Goal: Task Accomplishment & Management: Manage account settings

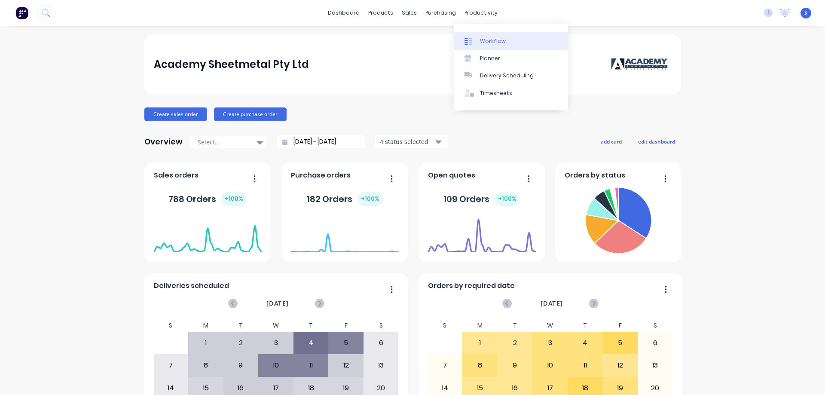
click at [491, 44] on div "Workflow" at bounding box center [493, 41] width 26 height 8
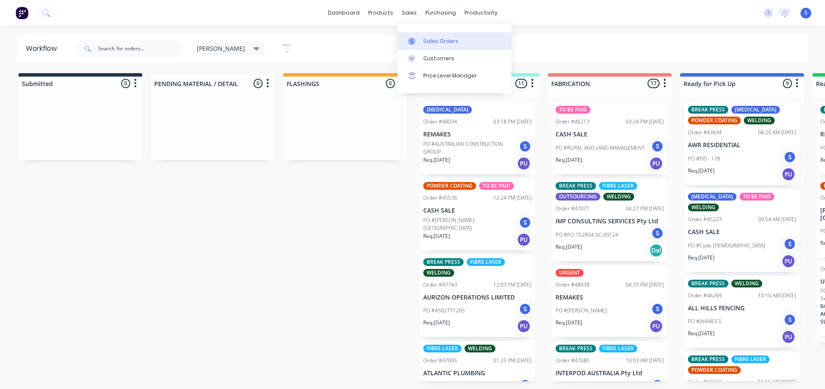
click at [431, 45] on link "Sales Orders" at bounding box center [455, 40] width 114 height 17
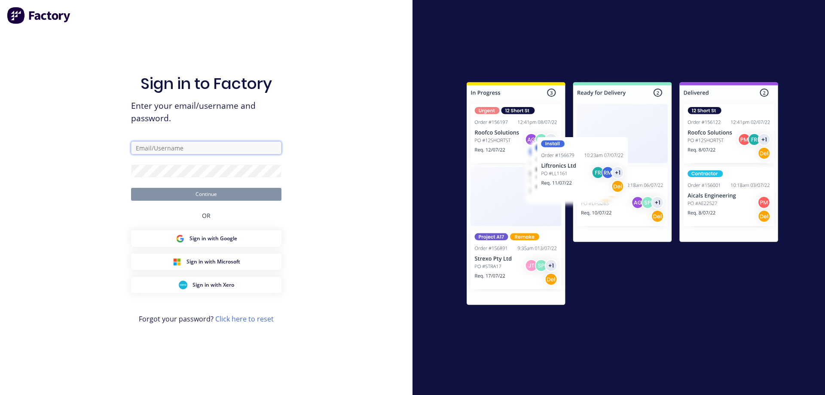
type input "STUART@ACADEMYSHEETMETAL.COM.AU"
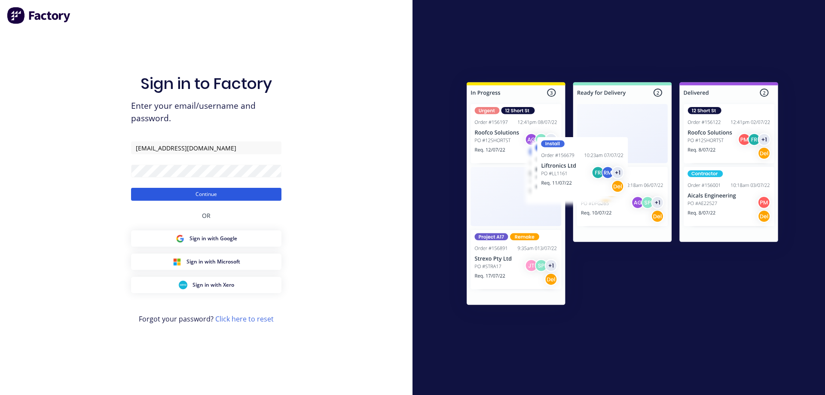
click at [221, 196] on button "Continue" at bounding box center [206, 194] width 150 height 13
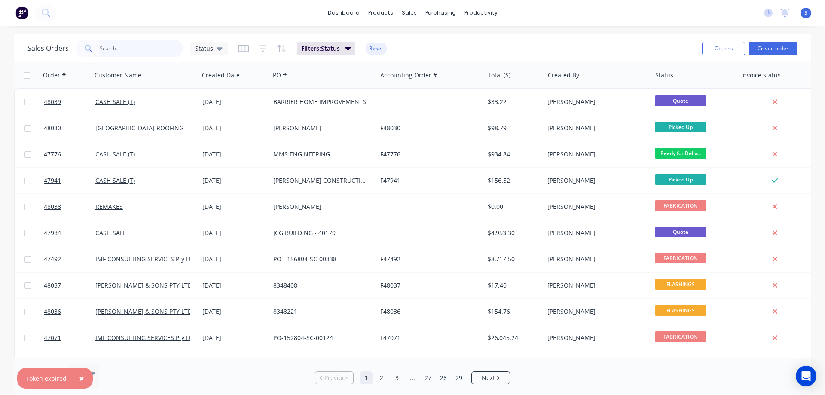
click at [145, 46] on input "text" at bounding box center [142, 48] width 84 height 17
type input "r"
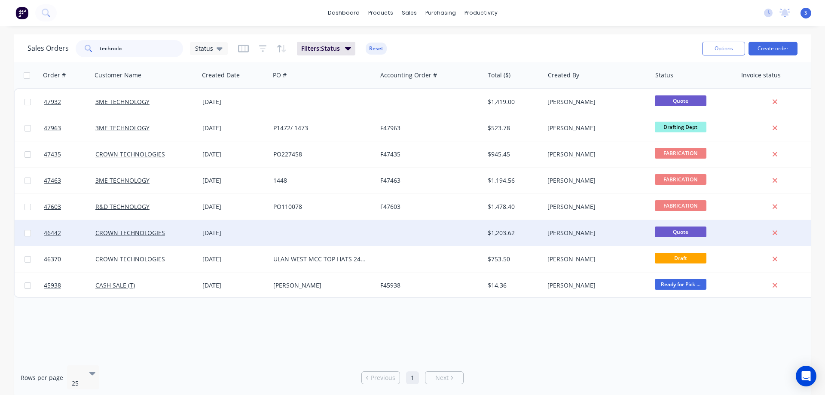
type input "technolo"
click at [181, 232] on div "CROWN TECHNOLOGIES" at bounding box center [142, 233] width 95 height 9
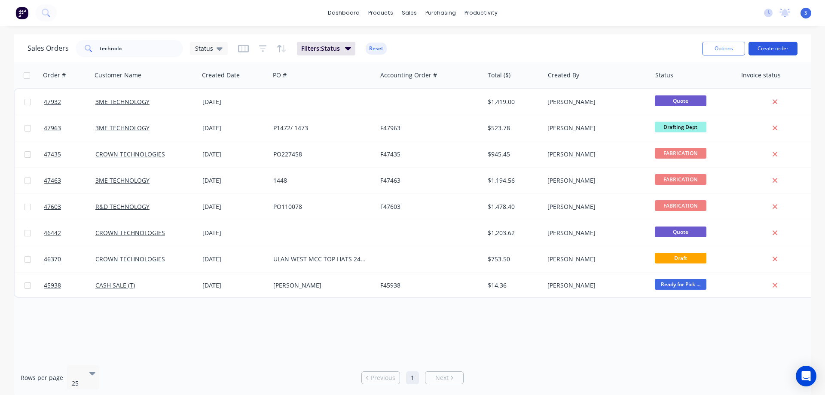
click at [769, 47] on button "Create order" at bounding box center [773, 49] width 49 height 14
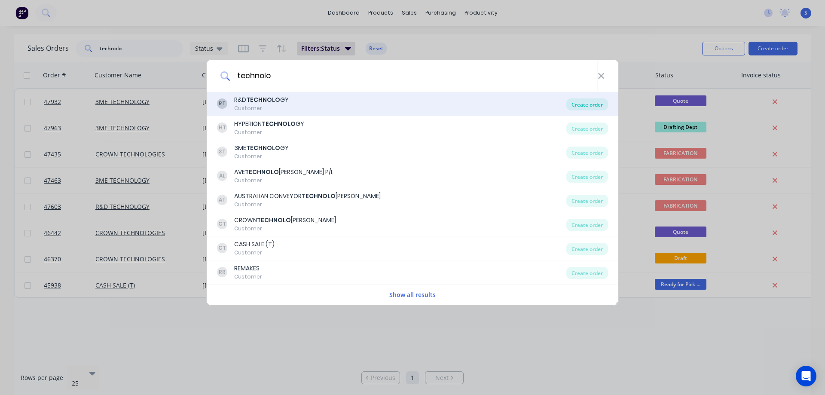
type input "technolo"
click at [581, 106] on div "Create order" at bounding box center [587, 104] width 42 height 12
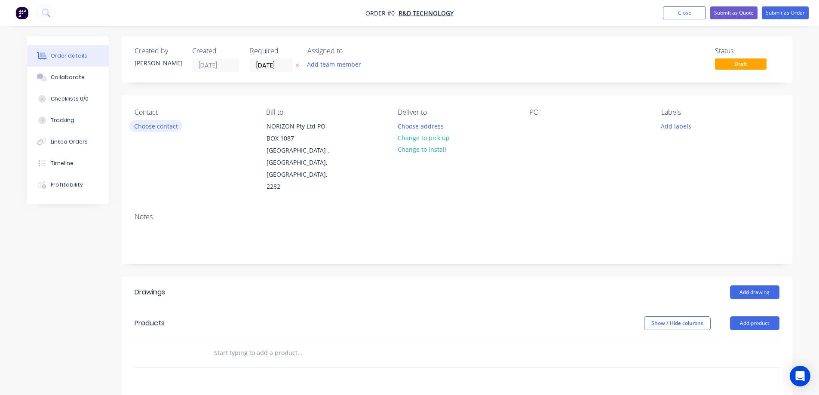
click at [150, 129] on button "Choose contact" at bounding box center [155, 126] width 53 height 12
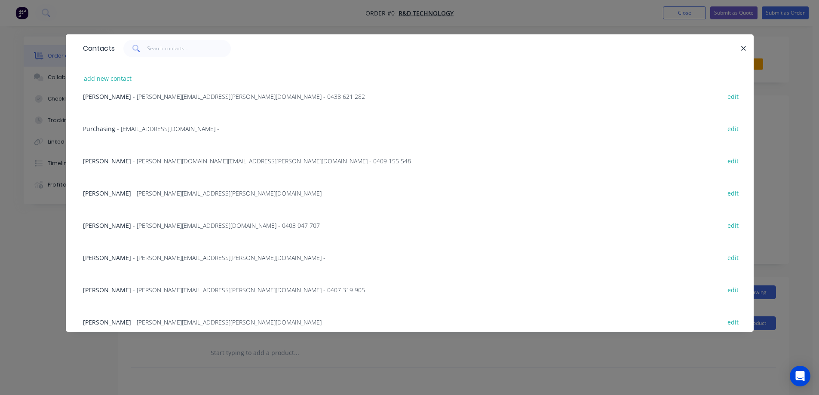
scroll to position [215, 0]
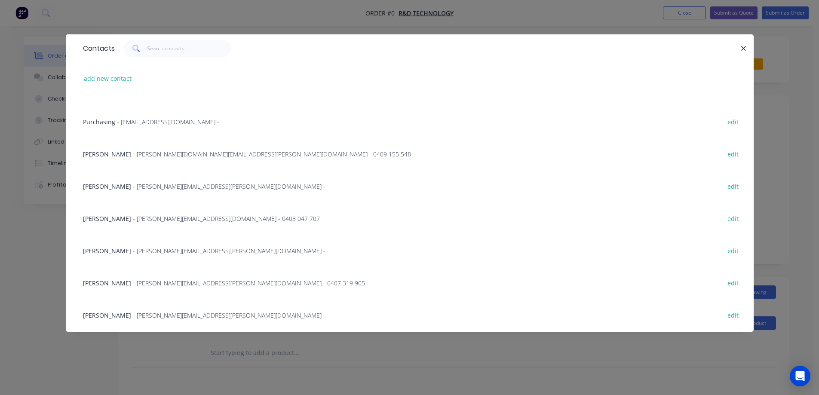
click at [343, 285] on div "Sam Haynes Cooke - sam.haynes-cooke@rdtechnology.com.au - 0407 319 905 edit" at bounding box center [410, 282] width 662 height 32
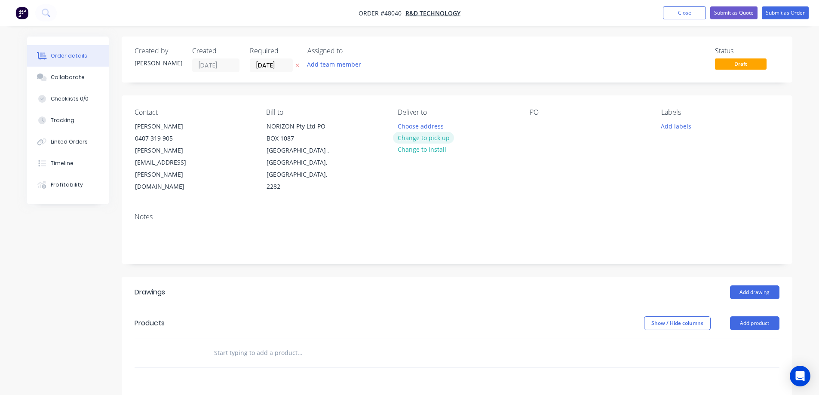
click at [431, 139] on button "Change to pick up" at bounding box center [423, 138] width 61 height 12
click at [333, 64] on button "Add team member" at bounding box center [333, 64] width 63 height 12
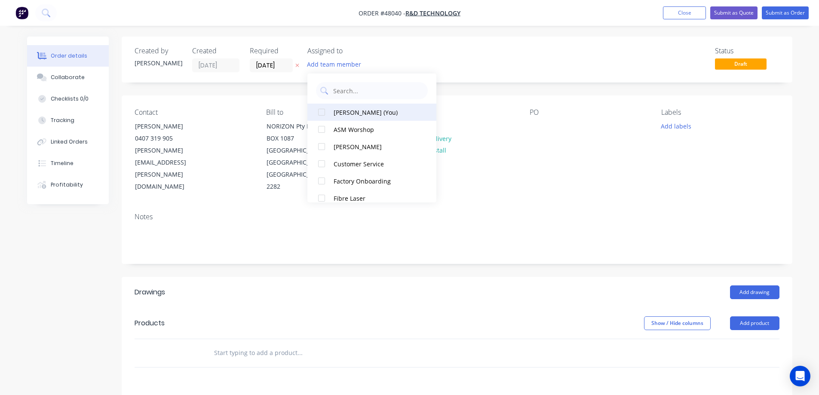
click at [324, 113] on div at bounding box center [321, 112] width 17 height 17
click at [284, 64] on input "[DATE]" at bounding box center [271, 65] width 42 height 13
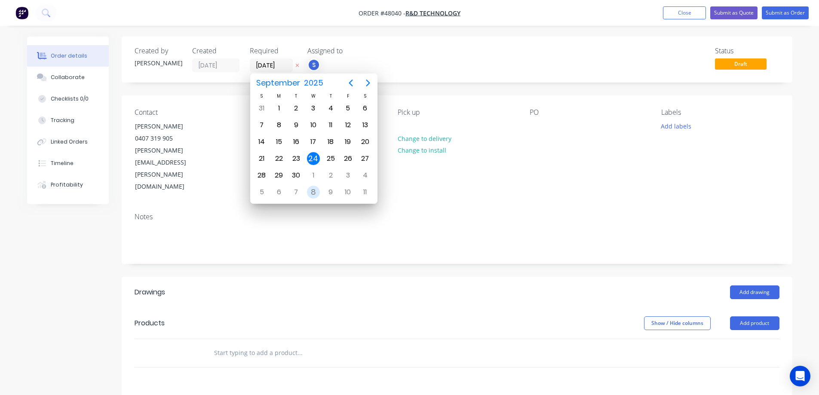
click at [310, 192] on div "8" at bounding box center [313, 192] width 13 height 13
type input "08/10/25"
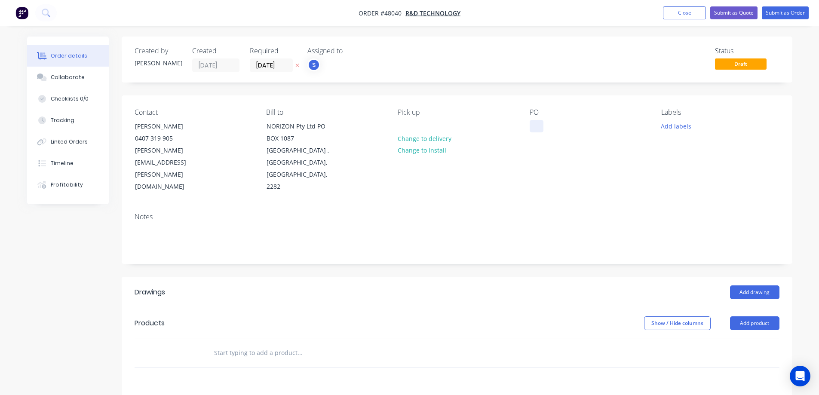
click at [542, 128] on div at bounding box center [536, 126] width 14 height 12
paste div
click at [673, 126] on button "Add labels" at bounding box center [676, 126] width 40 height 12
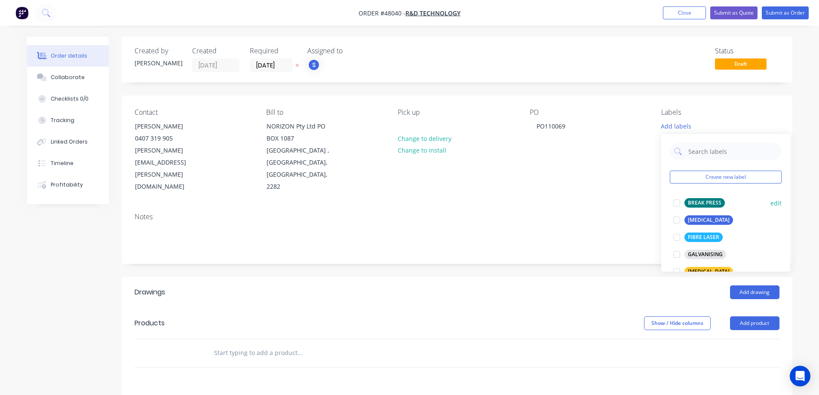
click at [679, 202] on div at bounding box center [676, 202] width 17 height 17
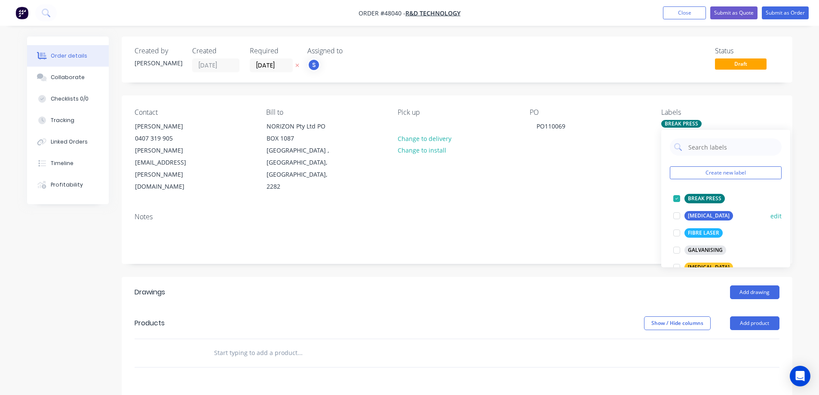
click at [678, 215] on div at bounding box center [676, 215] width 17 height 17
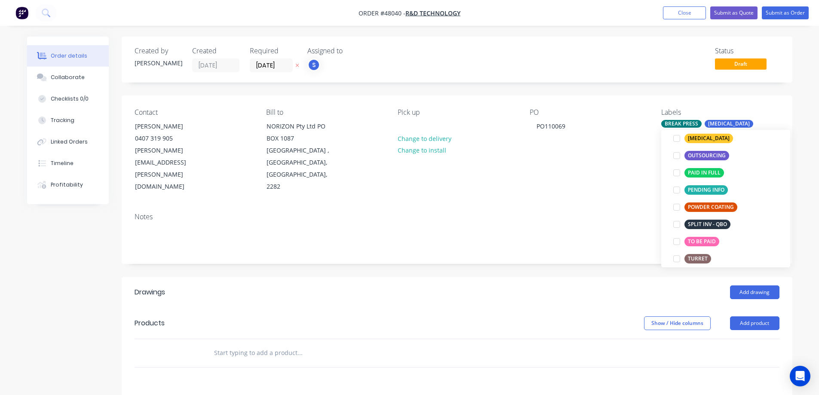
scroll to position [172, 0]
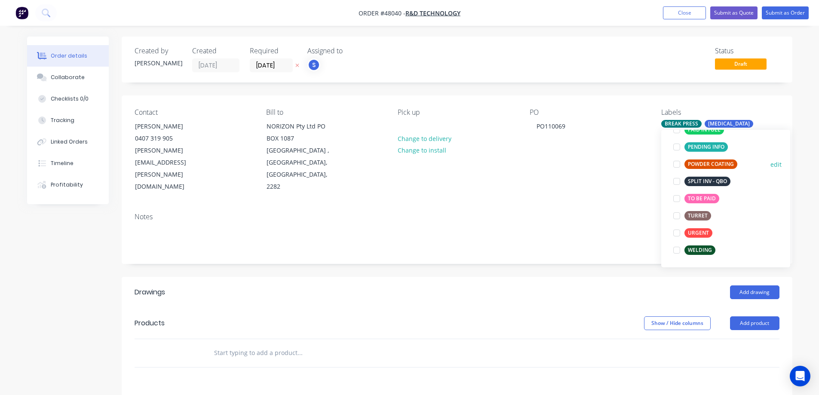
click at [677, 166] on div at bounding box center [676, 164] width 17 height 17
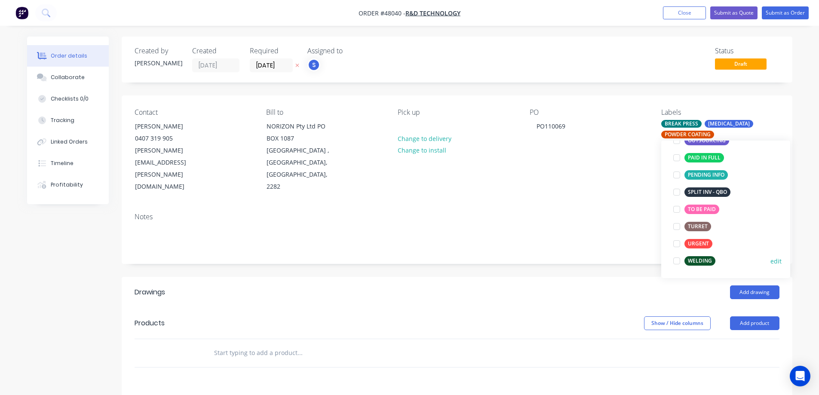
click at [677, 260] on div at bounding box center [676, 260] width 17 height 17
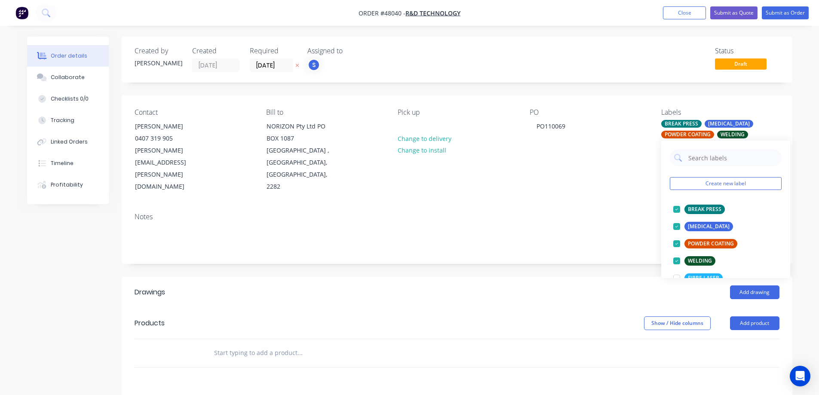
click at [526, 260] on div "Created by Stuart Created 24/09/25 Required 08/10/25 Assigned to S Status Draft…" at bounding box center [457, 296] width 670 height 518
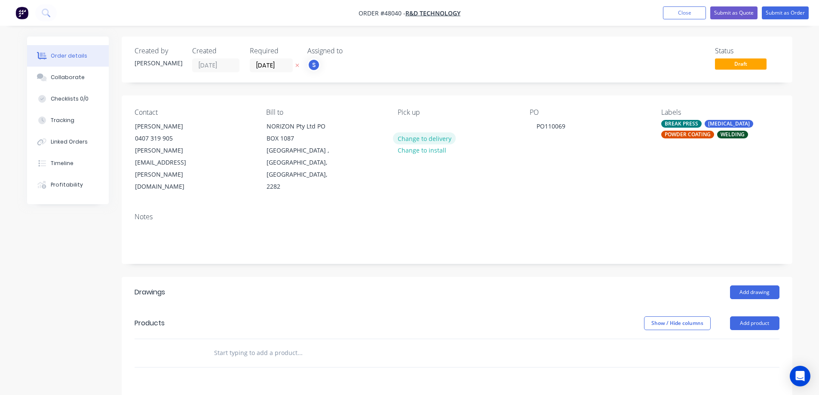
click at [426, 140] on button "Change to delivery" at bounding box center [424, 138] width 63 height 12
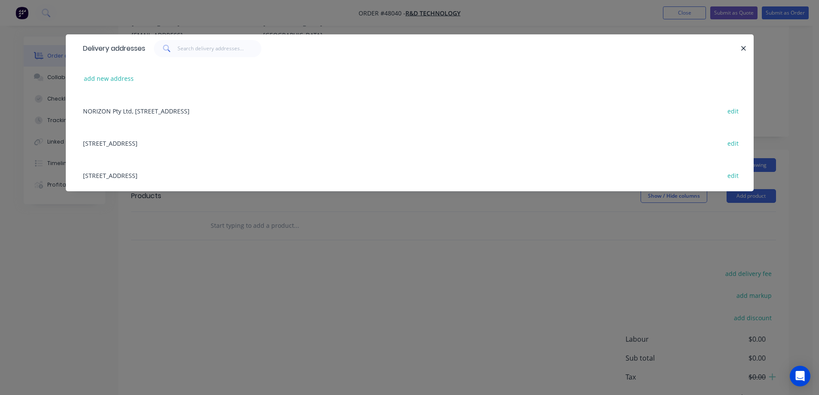
scroll to position [129, 0]
click at [201, 177] on div "102 Munibung Rd, Cardiff NSW , New South Wales, Australia, 2285 edit" at bounding box center [410, 175] width 662 height 32
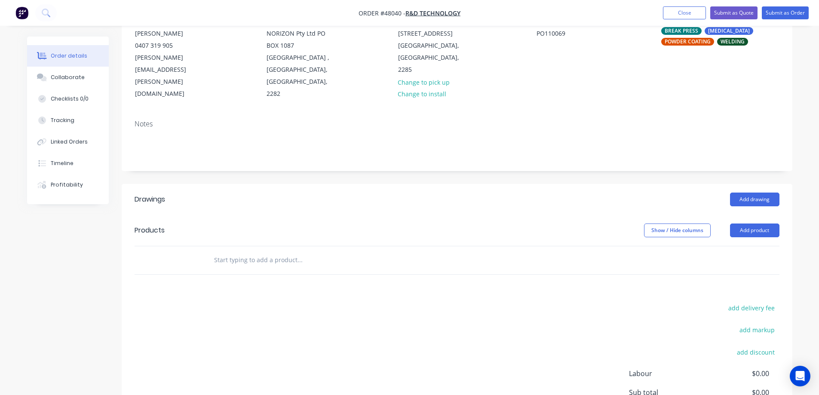
scroll to position [161, 0]
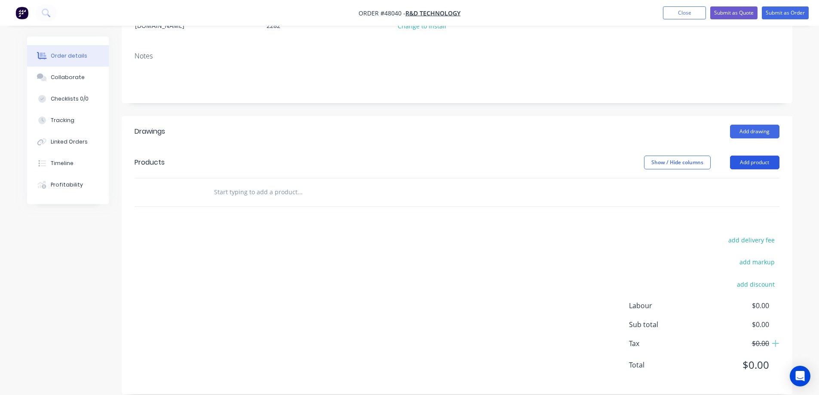
click at [758, 156] on button "Add product" at bounding box center [754, 163] width 49 height 14
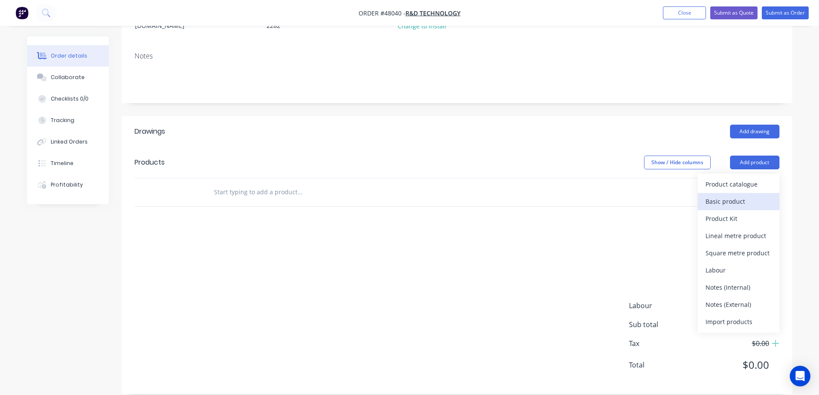
click at [730, 195] on div "Basic product" at bounding box center [738, 201] width 66 height 12
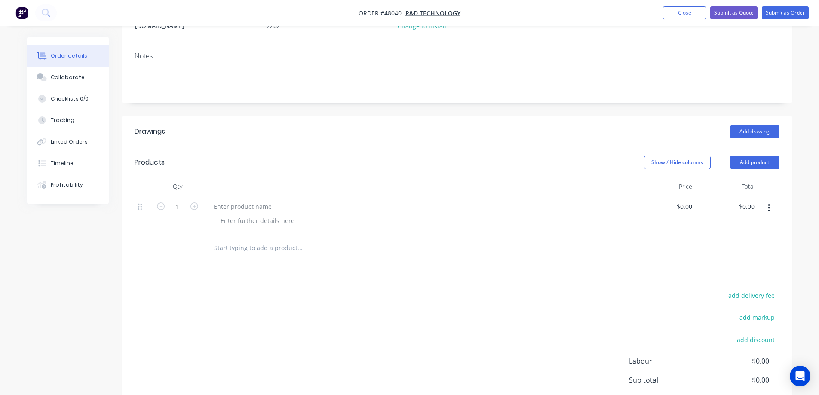
click at [768, 203] on icon "button" at bounding box center [769, 207] width 2 height 9
drag, startPoint x: 710, startPoint y: 254, endPoint x: 737, endPoint y: 177, distance: 81.6
click at [710, 259] on div "Delete" at bounding box center [738, 265] width 66 height 12
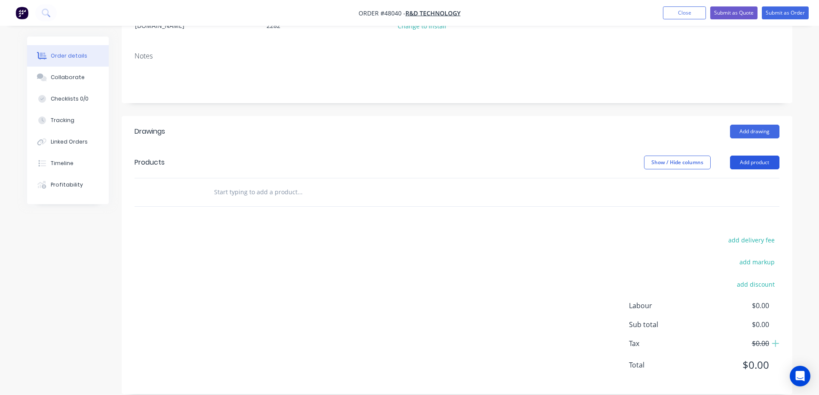
click at [753, 156] on button "Add product" at bounding box center [754, 163] width 49 height 14
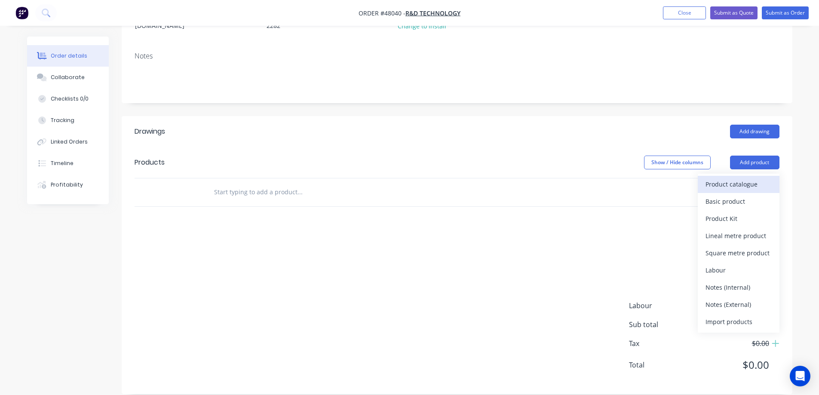
click at [734, 178] on div "Product catalogue" at bounding box center [738, 184] width 66 height 12
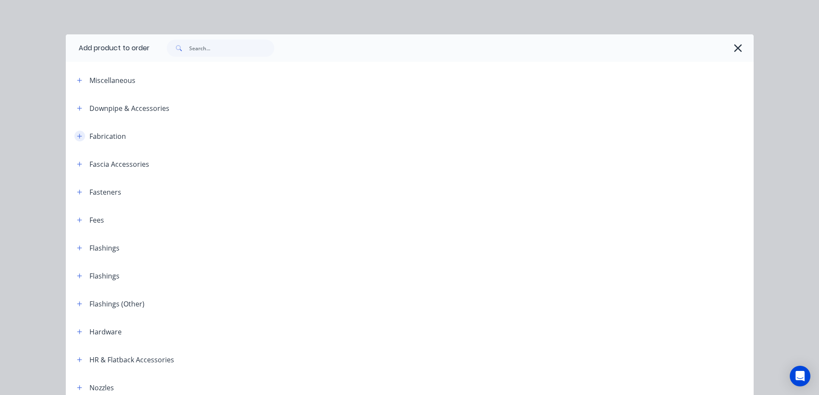
click at [77, 137] on icon "button" at bounding box center [79, 136] width 5 height 6
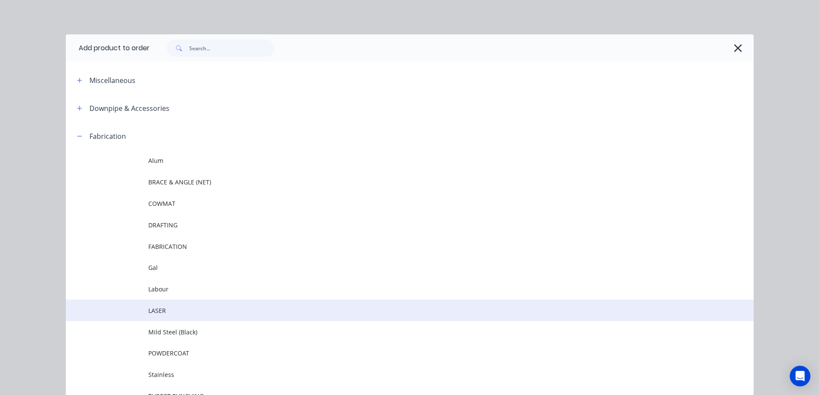
click at [140, 312] on td at bounding box center [107, 310] width 83 height 21
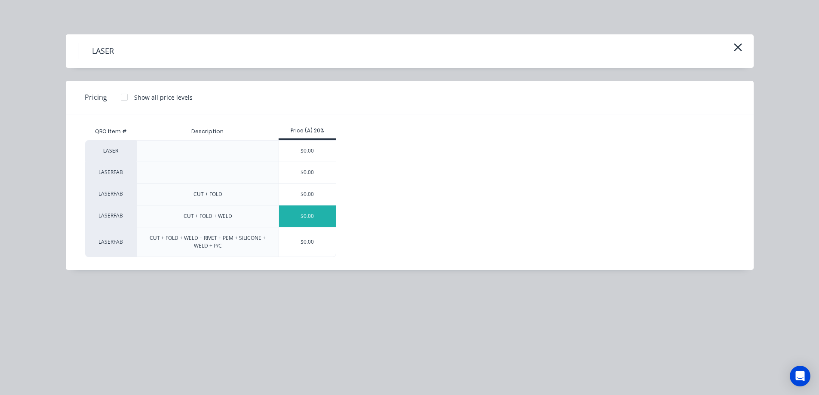
click at [307, 218] on div "$0.00" at bounding box center [307, 215] width 57 height 21
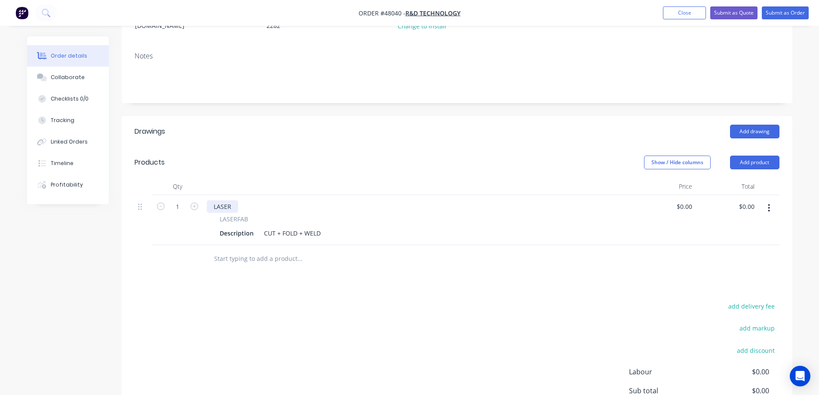
click at [223, 200] on div "LASER" at bounding box center [222, 206] width 31 height 12
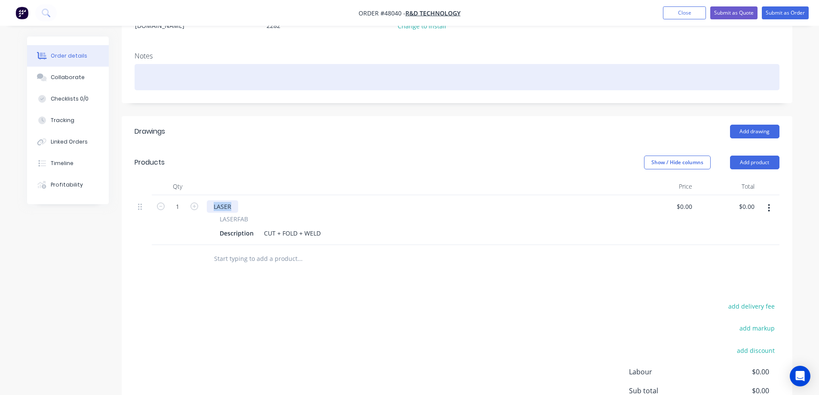
paste div
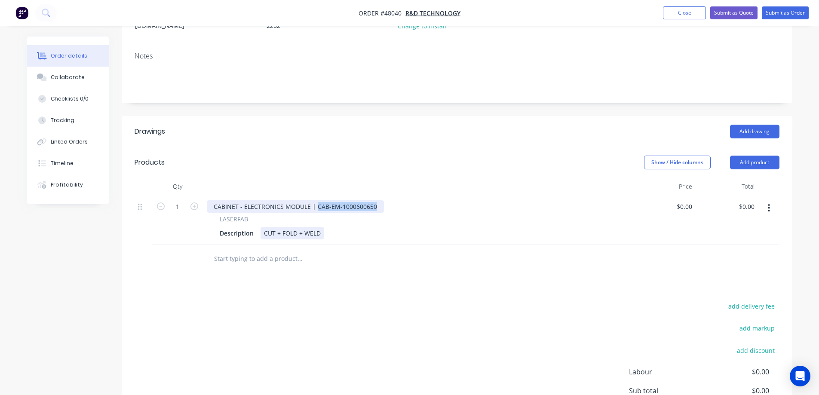
drag, startPoint x: 374, startPoint y: 195, endPoint x: 316, endPoint y: 220, distance: 63.5
click at [316, 220] on div "CABINET - ELECTRONICS MODULE | CAB-EM-1000600650 LASERFAB Description CUT + FOL…" at bounding box center [418, 220] width 430 height 50
click at [272, 200] on div "CABINET - ELECTRONICS MODULE | CAB-EM-1000600650" at bounding box center [295, 206] width 177 height 12
drag, startPoint x: 360, startPoint y: 199, endPoint x: 300, endPoint y: 218, distance: 62.7
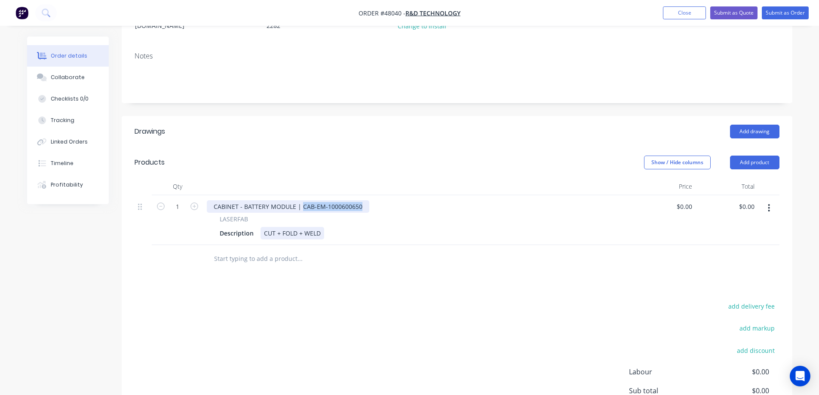
click at [300, 218] on div "CABINET - BATTERY MODULE | CAB-EM-1000600650 LASERFAB Description CUT + FOLD + …" at bounding box center [418, 220] width 430 height 50
click at [305, 227] on div "CUT + FOLD + WELD" at bounding box center [292, 233] width 64 height 12
paste div
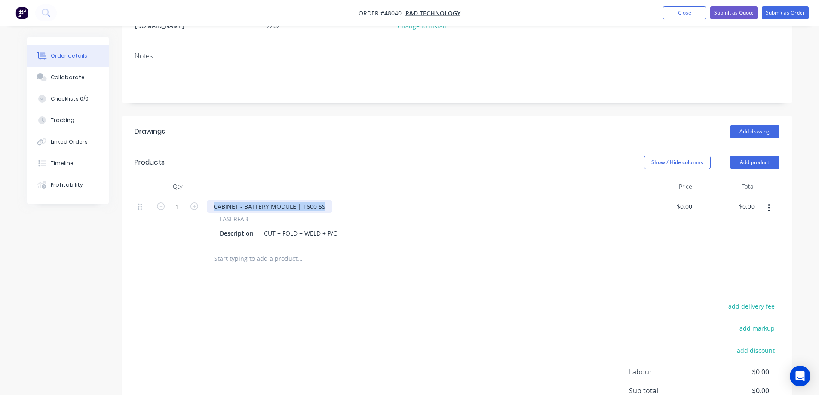
drag, startPoint x: 327, startPoint y: 196, endPoint x: 122, endPoint y: 177, distance: 205.9
click at [122, 178] on div "Qty Price Total 1 CABINET - BATTERY MODULE | 1600 5S LASERFAB Description CUT +…" at bounding box center [457, 225] width 670 height 95
click at [226, 227] on div "Description" at bounding box center [236, 233] width 41 height 12
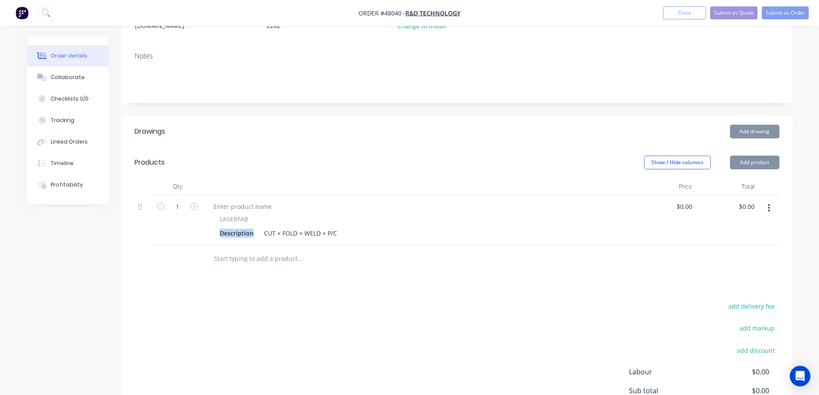
click at [226, 227] on div "Description" at bounding box center [236, 233] width 41 height 12
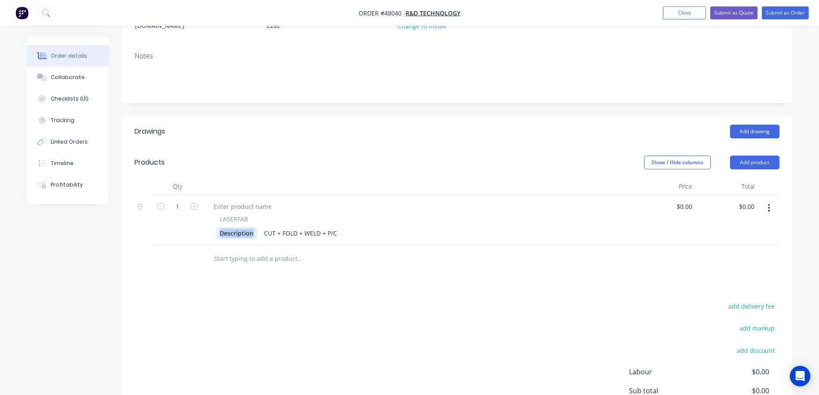
paste div
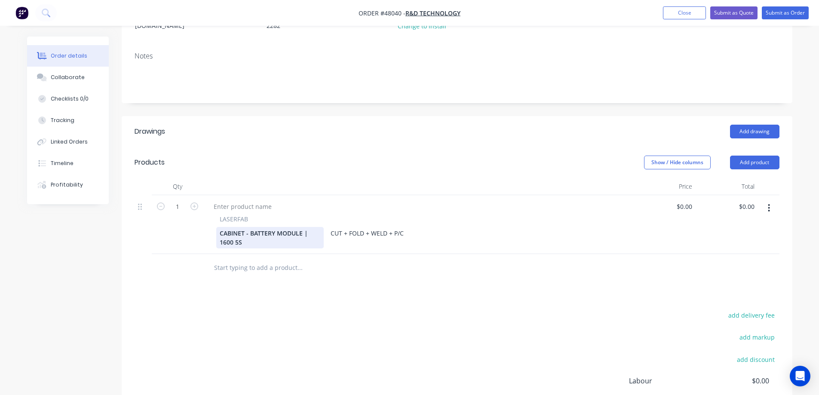
click at [262, 228] on div "CABINET - BATTERY MODULE | 1600 5S" at bounding box center [269, 237] width 107 height 21
click at [254, 200] on div at bounding box center [243, 206] width 72 height 12
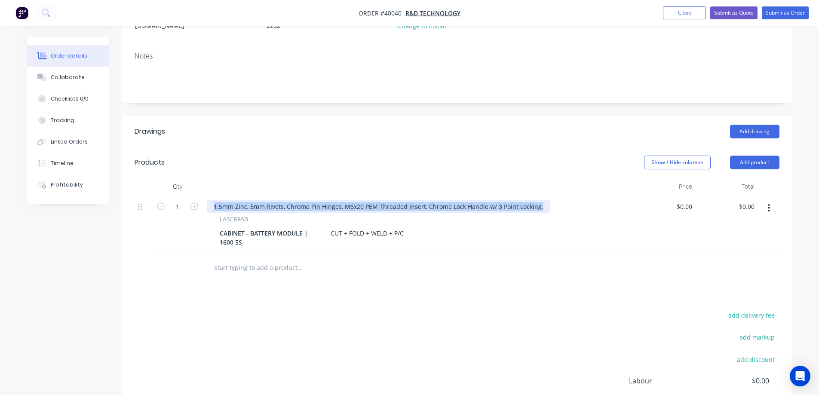
drag, startPoint x: 537, startPoint y: 194, endPoint x: 133, endPoint y: 193, distance: 404.4
click at [133, 193] on div "Qty Price Total 1 1.5mm Zinc, 5mm Rivets, Chrome Pin Hinges, M6x20 PEM Threaded…" at bounding box center [457, 230] width 670 height 104
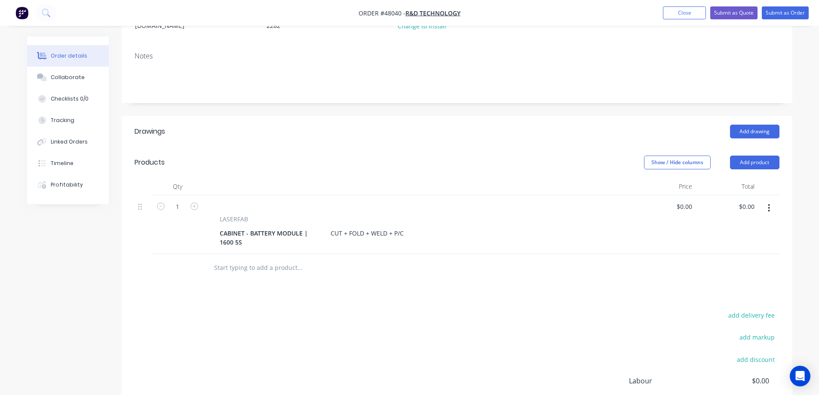
click at [241, 202] on div "LASERFAB CABINET - BATTERY MODULE | 1600 5S CUT + FOLD + WELD + P/C" at bounding box center [418, 224] width 430 height 59
click at [230, 214] on span "LASERFAB" at bounding box center [234, 218] width 28 height 9
click at [241, 200] on div at bounding box center [418, 206] width 423 height 12
drag, startPoint x: 231, startPoint y: 192, endPoint x: 199, endPoint y: 195, distance: 32.4
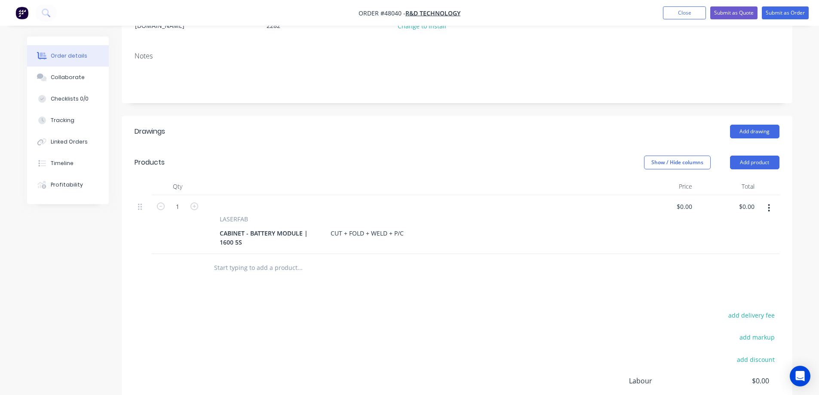
click at [223, 200] on div at bounding box center [418, 206] width 423 height 12
drag, startPoint x: 199, startPoint y: 195, endPoint x: 219, endPoint y: 190, distance: 21.0
click at [202, 195] on div "1" at bounding box center [178, 224] width 52 height 59
click at [211, 200] on div at bounding box center [214, 206] width 14 height 12
click at [272, 200] on div "1.5mm ZINC + PC RAL" at bounding box center [245, 206] width 76 height 12
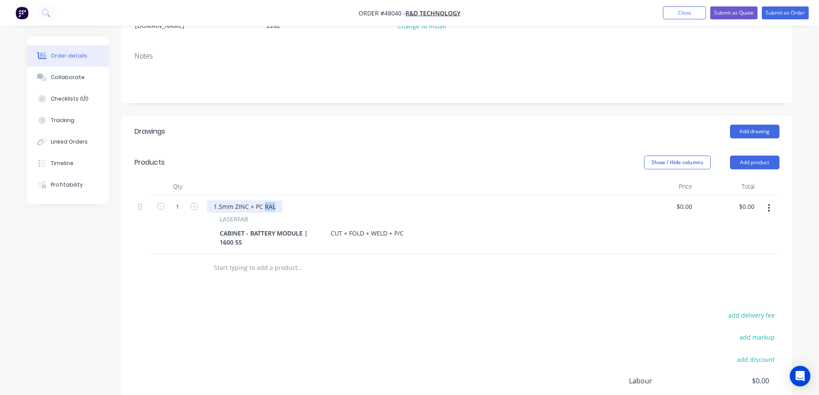
click at [272, 200] on div "1.5mm ZINC + PC RAL" at bounding box center [245, 206] width 76 height 12
click at [307, 289] on div "Drawings Add drawing Products Show / Hide columns Add product Qty Price Total 1…" at bounding box center [457, 292] width 670 height 353
click at [329, 227] on div "CUT + FOLD + WELD + P/C" at bounding box center [367, 233] width 80 height 12
click at [194, 202] on icon "button" at bounding box center [194, 206] width 8 height 8
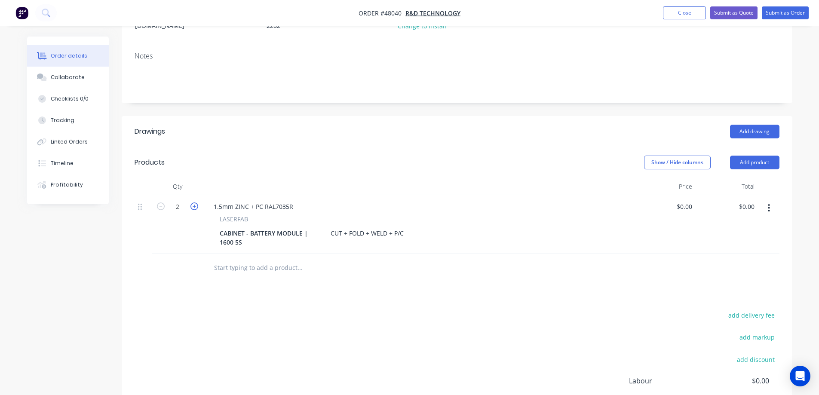
type input "3"
click at [330, 227] on div "CUT + FOLD + WELD + P/C" at bounding box center [367, 233] width 80 height 12
click at [360, 296] on div "Drawings Add drawing Products Show / Hide columns Add product Qty Price Total 3…" at bounding box center [457, 292] width 670 height 353
click at [684, 200] on div "0 $0.00" at bounding box center [683, 206] width 23 height 12
type input "$1,685.00"
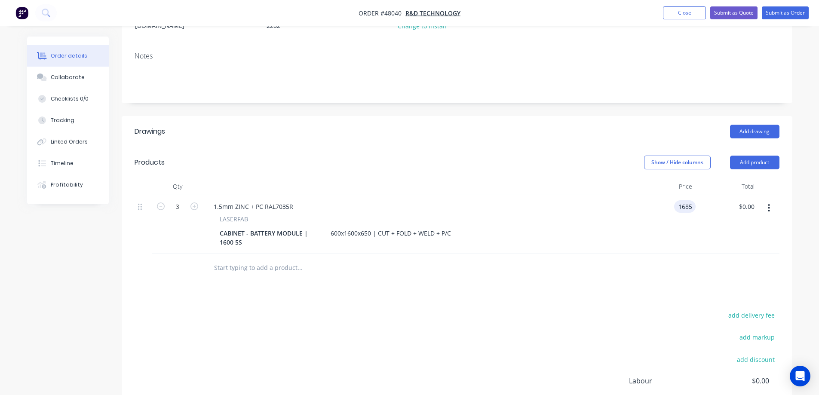
type input "$5,055.00"
click at [565, 277] on div "Drawings Add drawing Products Show / Hide columns Add product Qty Price Total 3…" at bounding box center [457, 292] width 670 height 353
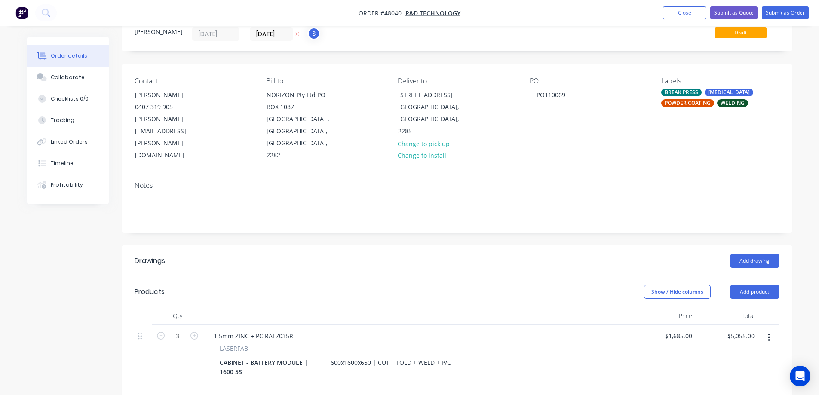
scroll to position [86, 0]
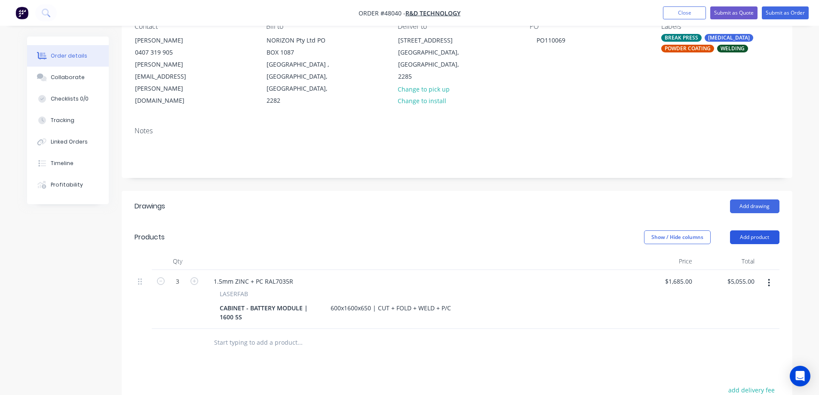
click at [751, 230] on button "Add product" at bounding box center [754, 237] width 49 height 14
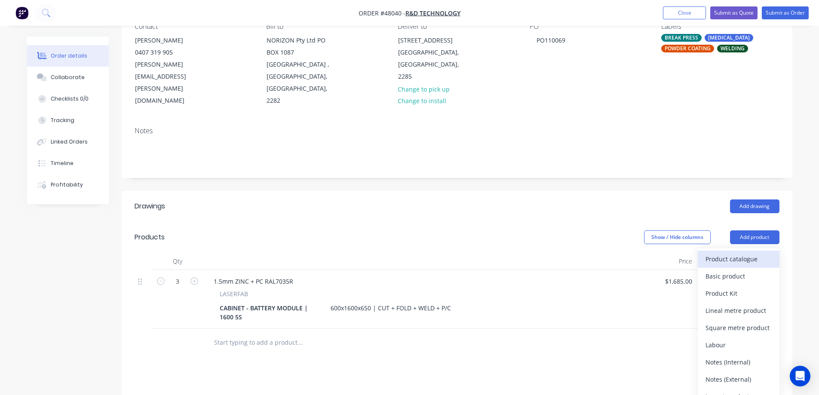
click at [731, 253] on div "Product catalogue" at bounding box center [738, 259] width 66 height 12
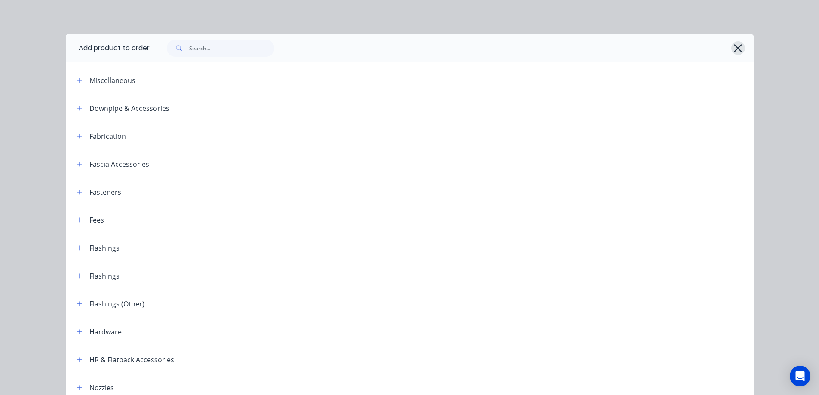
click at [733, 48] on icon "button" at bounding box center [737, 48] width 9 height 12
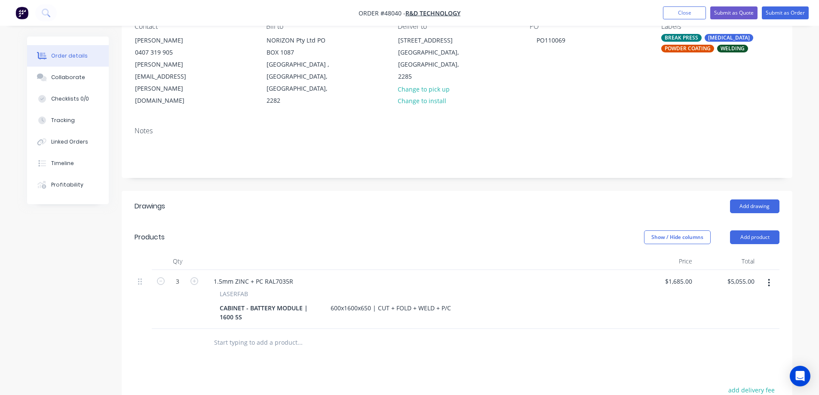
click at [768, 278] on icon "button" at bounding box center [769, 282] width 2 height 9
click at [723, 316] on div "Duplicate" at bounding box center [738, 322] width 66 height 12
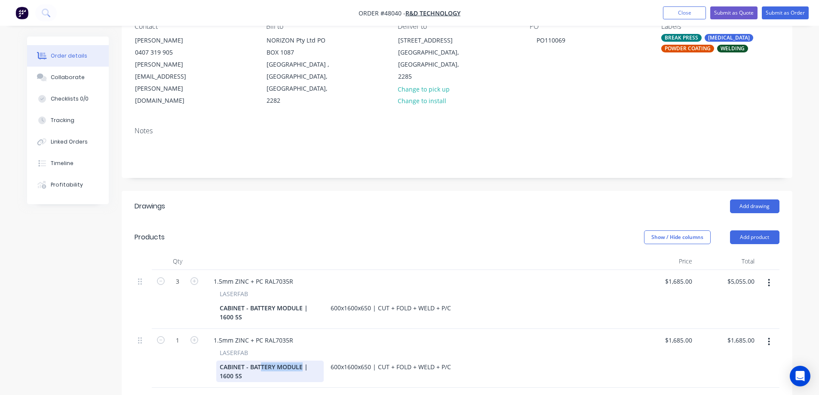
drag, startPoint x: 303, startPoint y: 355, endPoint x: 260, endPoint y: 358, distance: 42.2
click at [260, 361] on div "CABINET - BATTERY MODULE | 1600 5S" at bounding box center [269, 371] width 107 height 21
drag, startPoint x: 235, startPoint y: 367, endPoint x: 310, endPoint y: 355, distance: 76.1
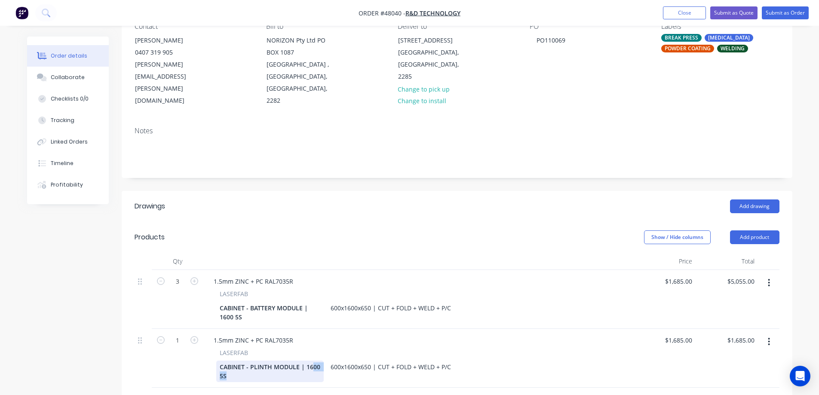
click at [310, 361] on div "CABINET - PLINTH MODULE | 1600 5S" at bounding box center [269, 371] width 107 height 21
click at [680, 334] on input "1685" at bounding box center [679, 340] width 31 height 12
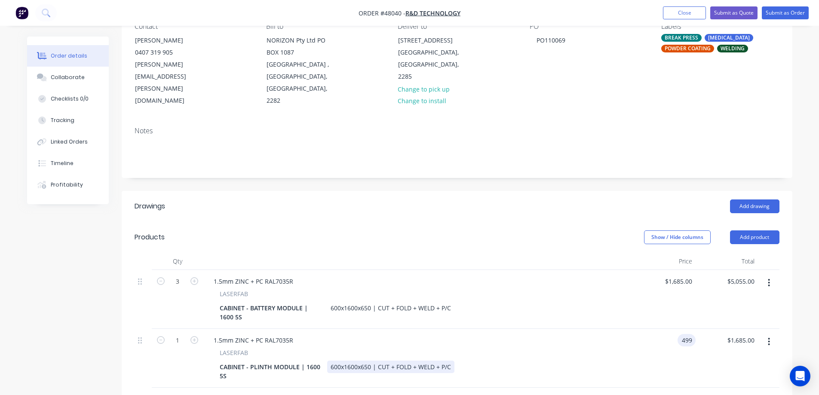
type input "$499.00"
drag, startPoint x: 340, startPoint y: 356, endPoint x: 327, endPoint y: 356, distance: 12.5
click at [327, 361] on div "600x1600x650 | CUT + FOLD + WELD + P/C" at bounding box center [390, 367] width 127 height 12
click at [341, 361] on div "600x1600x650 | CUT + FOLD + WELD + P/C" at bounding box center [390, 367] width 127 height 12
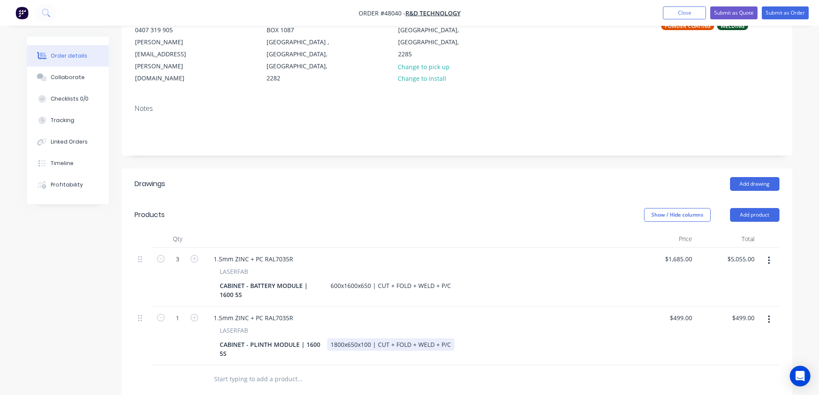
scroll to position [129, 0]
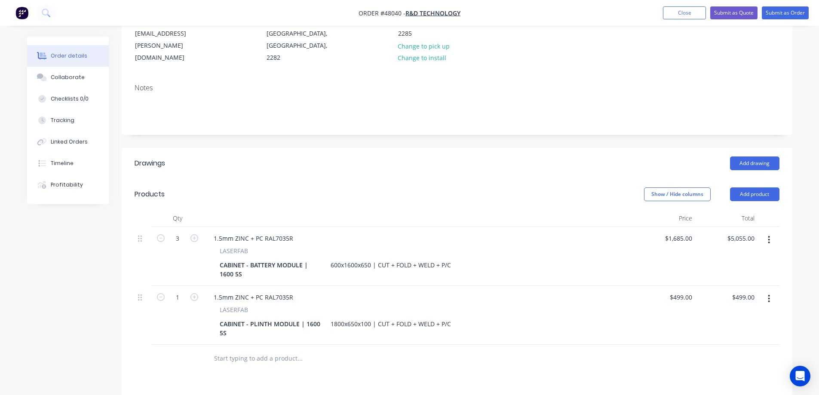
click at [768, 295] on icon "button" at bounding box center [769, 299] width 2 height 8
click at [223, 291] on div "1.5mm ZINC + PC RAL7035R" at bounding box center [253, 297] width 93 height 12
click at [220, 232] on div "1.5mm ZINC + PC RAL7035R" at bounding box center [253, 238] width 93 height 12
click at [222, 232] on div "1.5mm ZINC + PC RAL7035R" at bounding box center [253, 238] width 93 height 12
click at [770, 291] on button "button" at bounding box center [769, 298] width 20 height 15
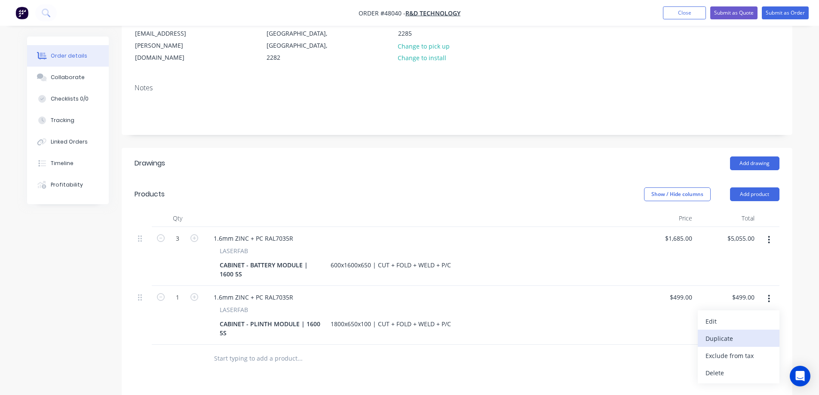
click at [739, 332] on div "Duplicate" at bounding box center [738, 338] width 66 height 12
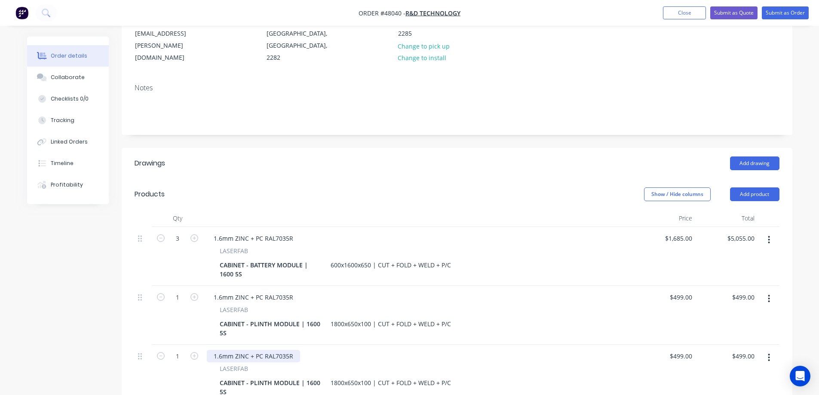
click at [258, 350] on div "1.6mm ZINC + PC RAL7035R" at bounding box center [253, 356] width 93 height 12
paste div
click at [294, 291] on div "1.6mm ZINC + PC RAL7035R" at bounding box center [253, 297] width 93 height 12
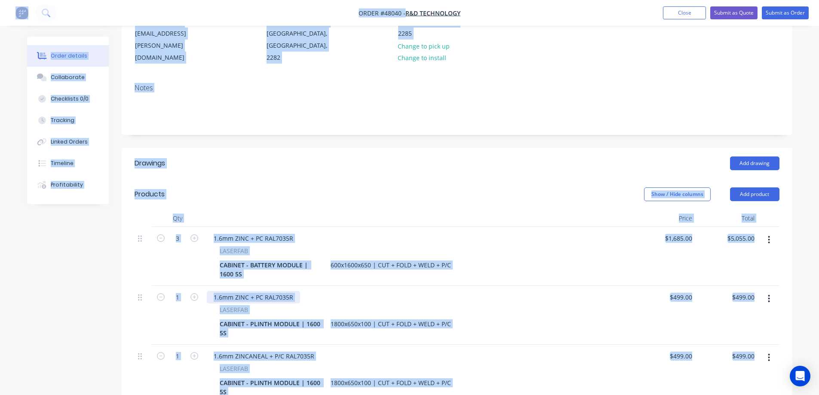
click at [293, 291] on div "1.6mm ZINC + PC RAL7035R" at bounding box center [253, 297] width 93 height 12
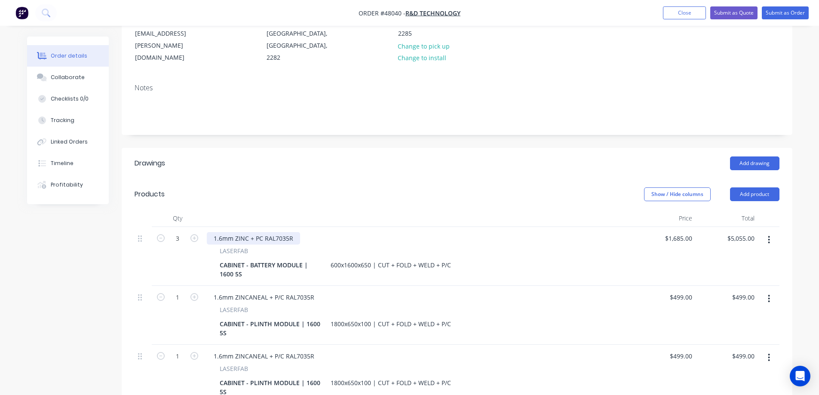
click at [281, 232] on div "1.6mm ZINC + PC RAL7035R" at bounding box center [253, 238] width 93 height 12
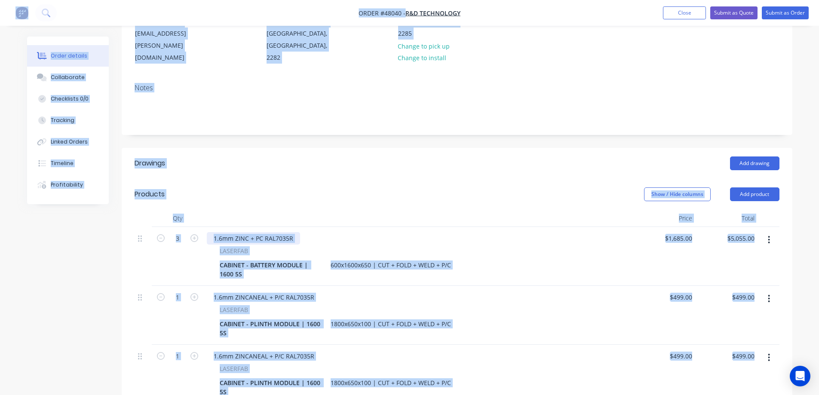
click at [280, 232] on div "1.6mm ZINC + PC RAL7035R" at bounding box center [253, 238] width 93 height 12
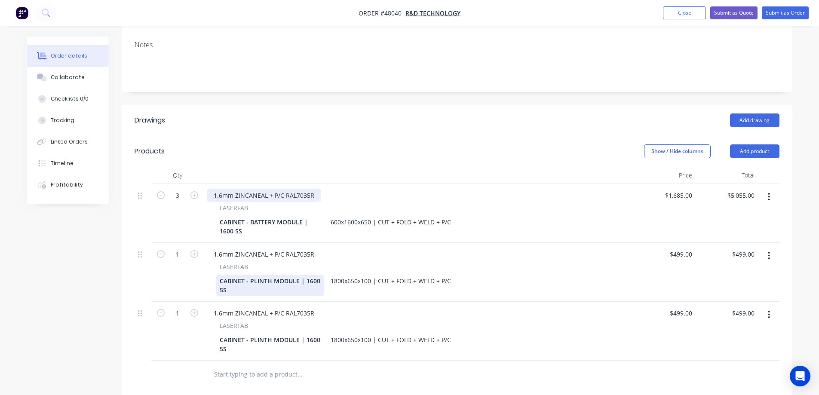
scroll to position [215, 0]
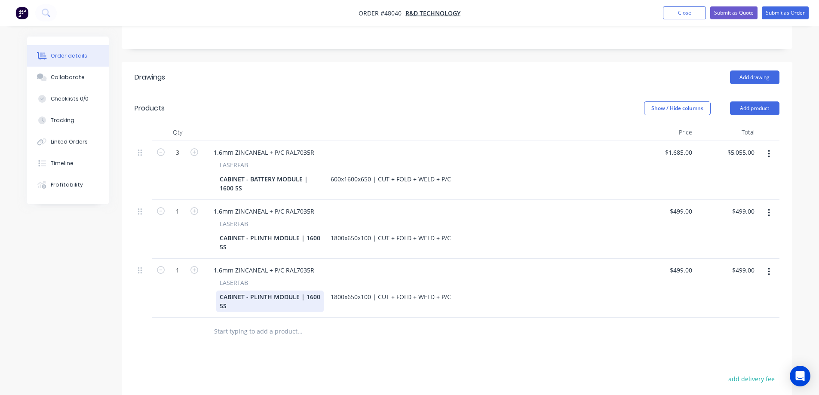
click at [277, 294] on div "CABINET - PLINTH MODULE | 1600 5S" at bounding box center [269, 301] width 107 height 21
paste div
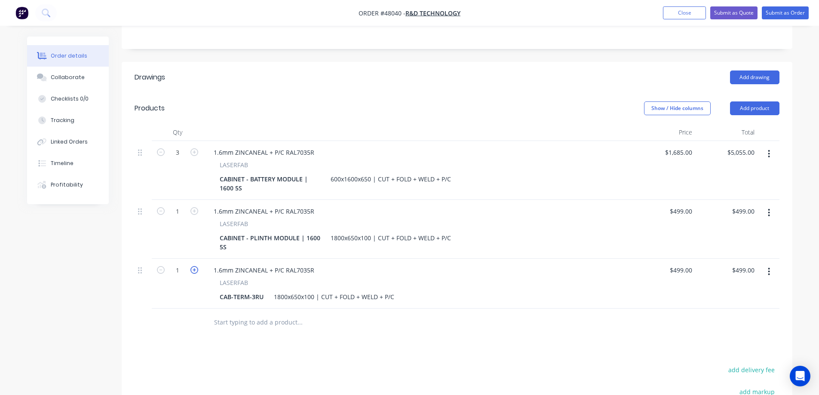
click at [194, 266] on icon "button" at bounding box center [194, 270] width 8 height 8
type input "2"
type input "$998.00"
drag, startPoint x: 314, startPoint y: 285, endPoint x: 266, endPoint y: 288, distance: 48.2
click at [266, 291] on div "CAB-TERM-3RU 1800x650x100 | CUT + FOLD + WELD + P/C" at bounding box center [416, 297] width 401 height 12
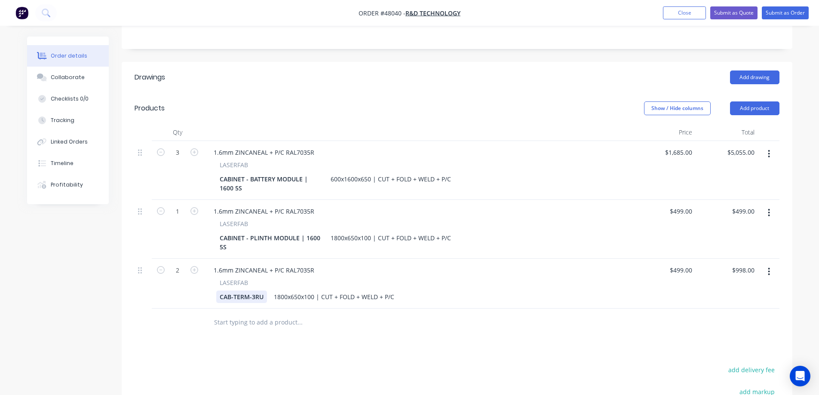
click at [246, 291] on div "CAB-TERM-3RU" at bounding box center [241, 297] width 51 height 12
click at [296, 291] on div "1800x650x100 | CUT + FOLD + WELD + P/C" at bounding box center [333, 297] width 127 height 12
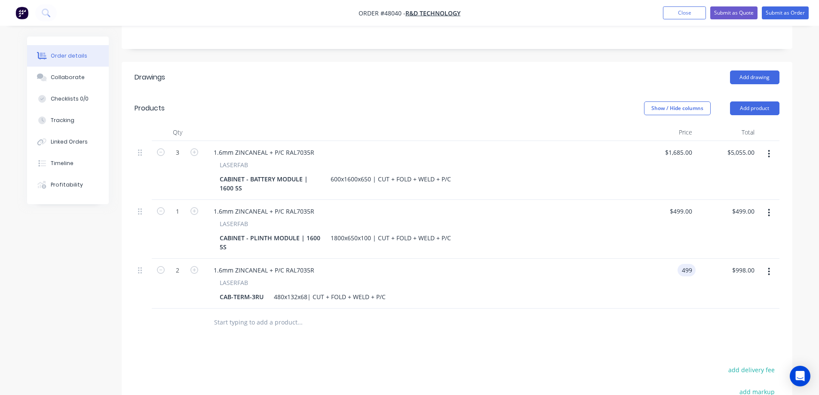
click at [689, 264] on input "499" at bounding box center [688, 270] width 15 height 12
type input "$73.00"
type input "$146.00"
click at [120, 280] on div "Created by Stuart Created 24/09/25 Required 08/10/25 Assigned to S Status Draft…" at bounding box center [409, 179] width 765 height 715
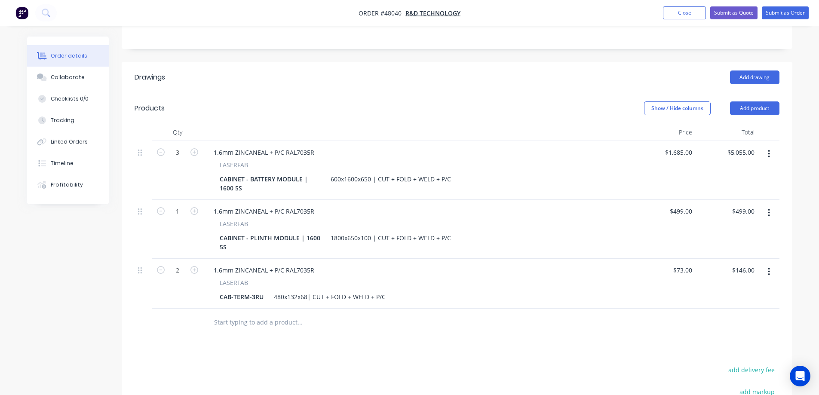
click at [78, 282] on div "Created by Stuart Created 24/09/25 Required 08/10/25 Assigned to S Status Draft…" at bounding box center [409, 179] width 765 height 715
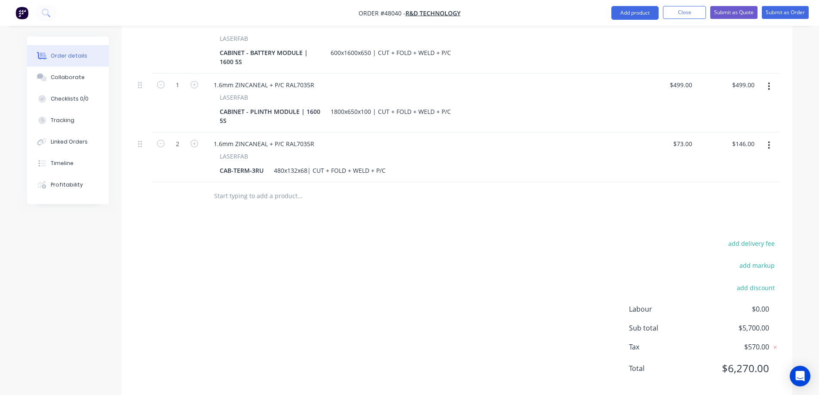
scroll to position [345, 0]
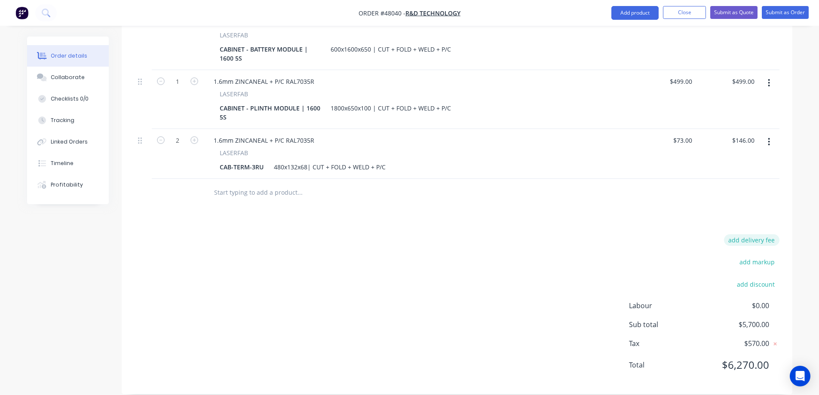
click at [750, 234] on button "add delivery fee" at bounding box center [751, 240] width 55 height 12
type input "30"
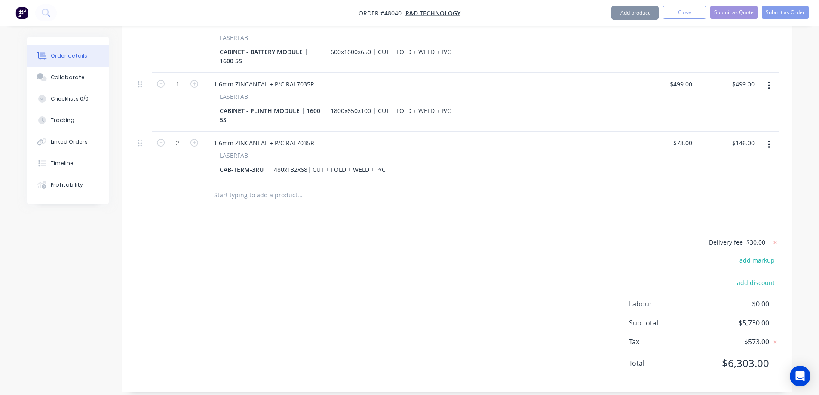
click at [205, 260] on div "Delivery fee $30.00 add markup add discount Labour $0.00 Sub total $5,730.00 Ta…" at bounding box center [457, 308] width 645 height 143
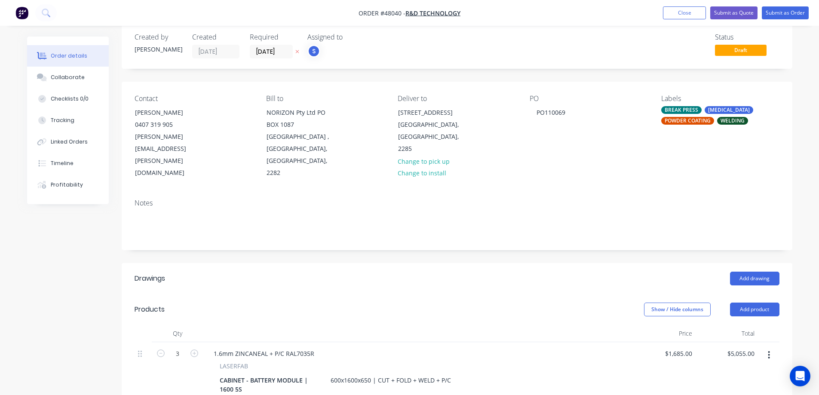
scroll to position [0, 0]
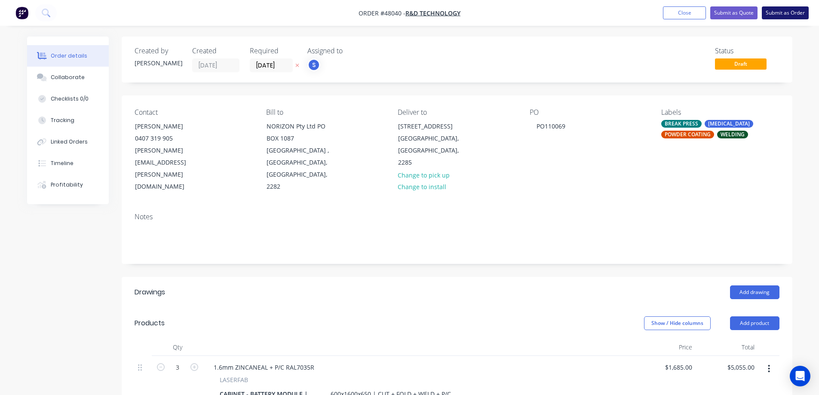
click at [784, 13] on button "Submit as Order" at bounding box center [785, 12] width 47 height 13
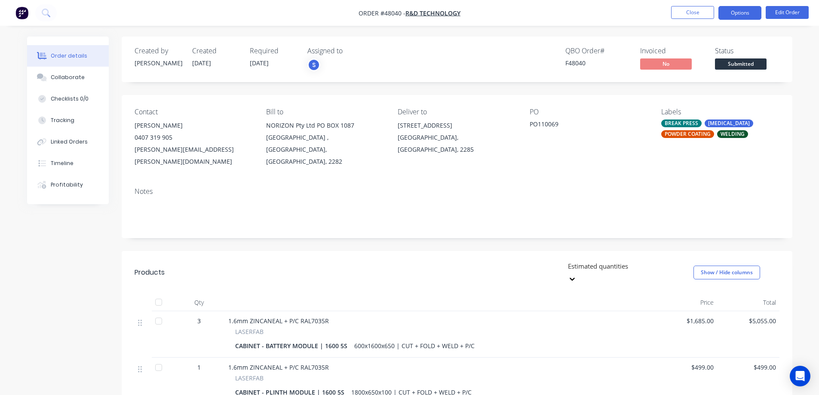
click at [732, 15] on button "Options" at bounding box center [739, 13] width 43 height 14
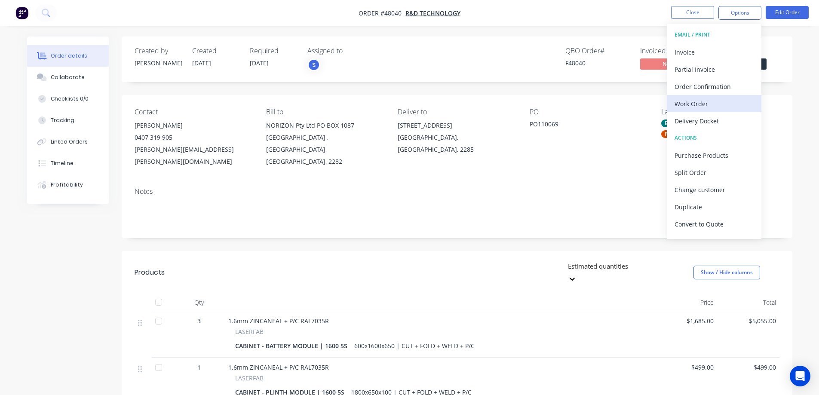
click at [695, 104] on div "Work Order" at bounding box center [713, 104] width 79 height 12
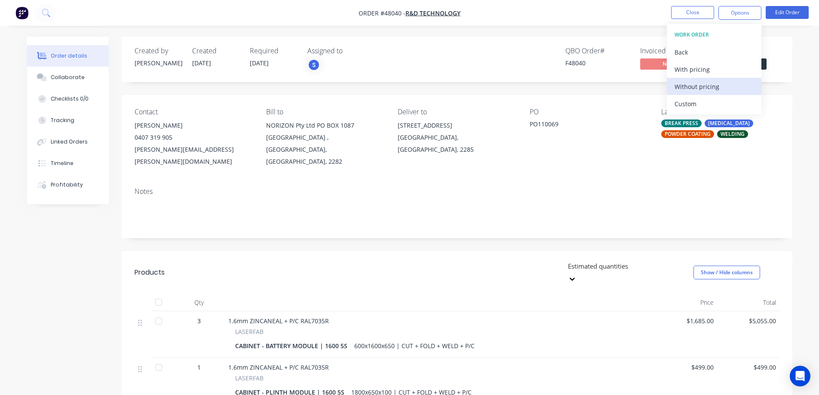
click at [688, 89] on div "Without pricing" at bounding box center [713, 86] width 79 height 12
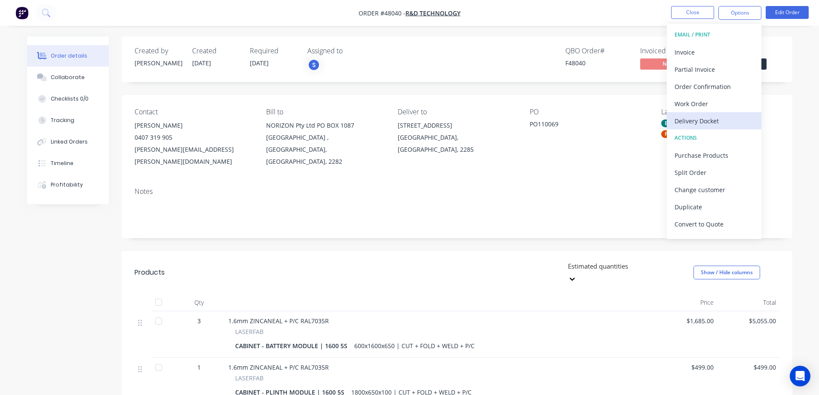
click at [698, 120] on div "Delivery Docket" at bounding box center [713, 121] width 79 height 12
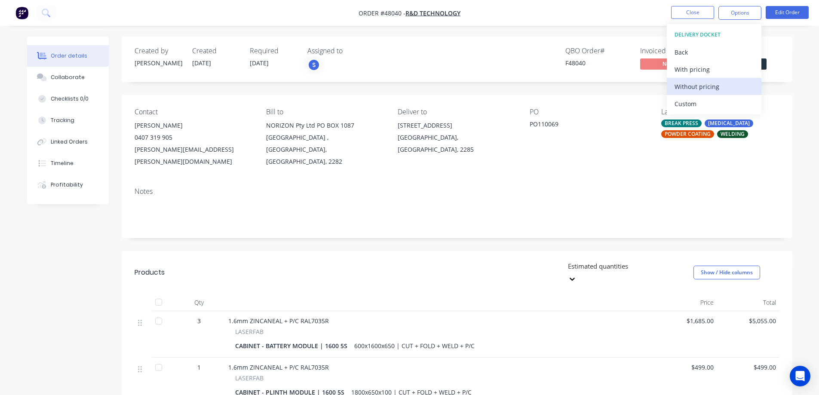
click at [701, 89] on div "Without pricing" at bounding box center [713, 86] width 79 height 12
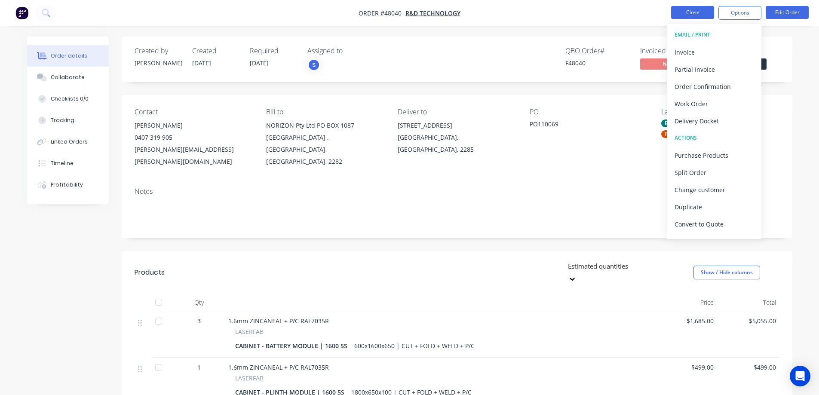
click at [701, 13] on button "Close" at bounding box center [692, 12] width 43 height 13
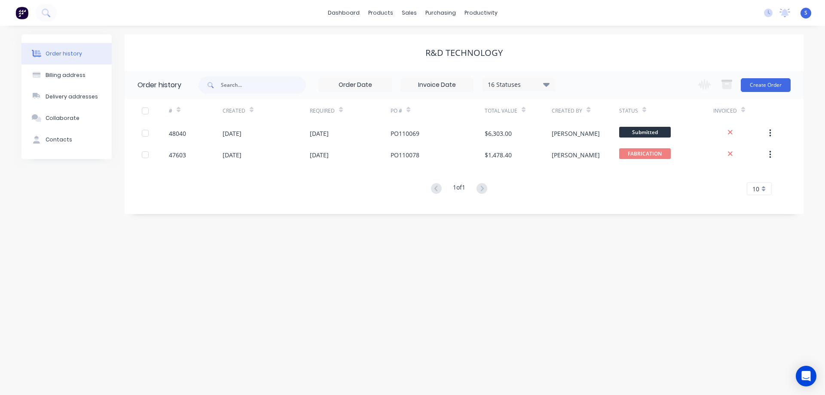
click at [324, 57] on div "R&D TECHNOLOGY" at bounding box center [464, 53] width 679 height 10
click at [451, 61] on div "Suppliers" at bounding box center [459, 59] width 26 height 8
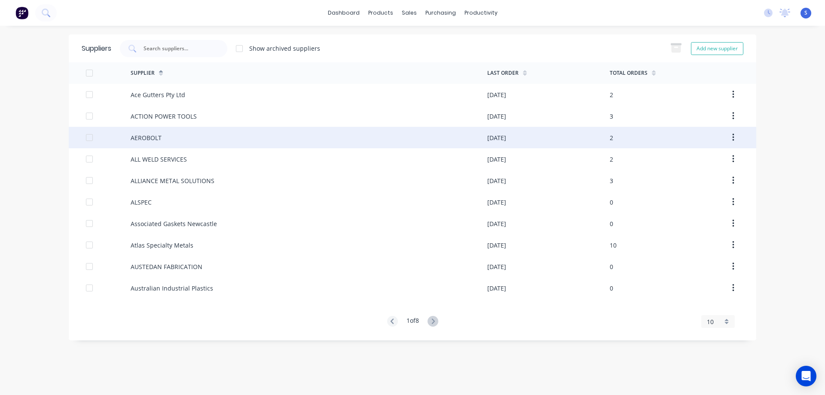
click at [168, 139] on div "AEROBOLT" at bounding box center [309, 137] width 357 height 21
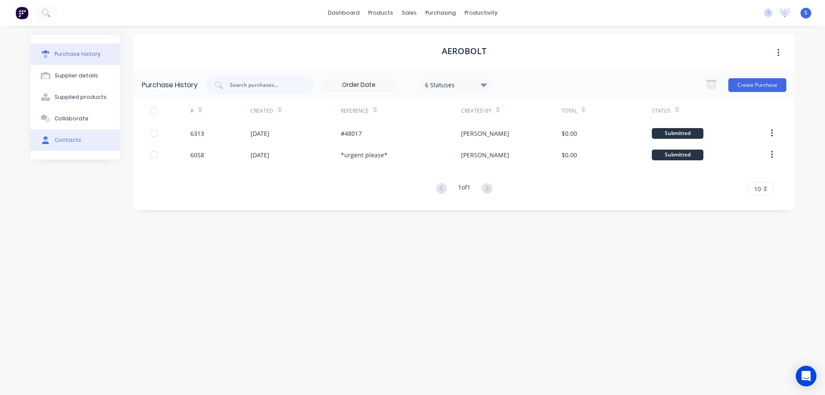
click at [80, 146] on button "Contacts" at bounding box center [75, 139] width 89 height 21
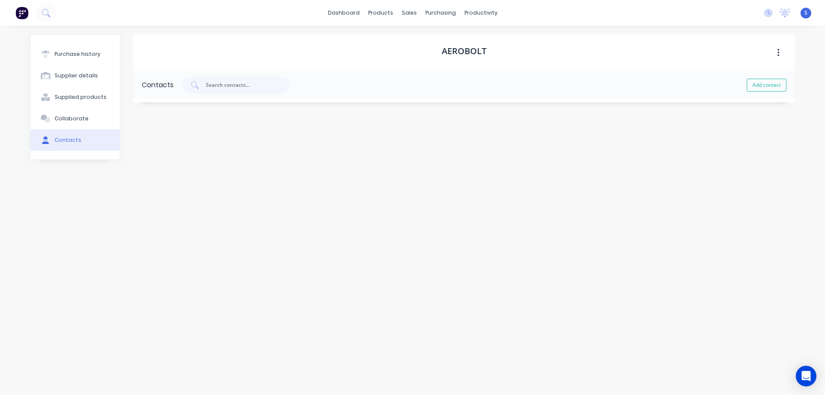
select select "AU"
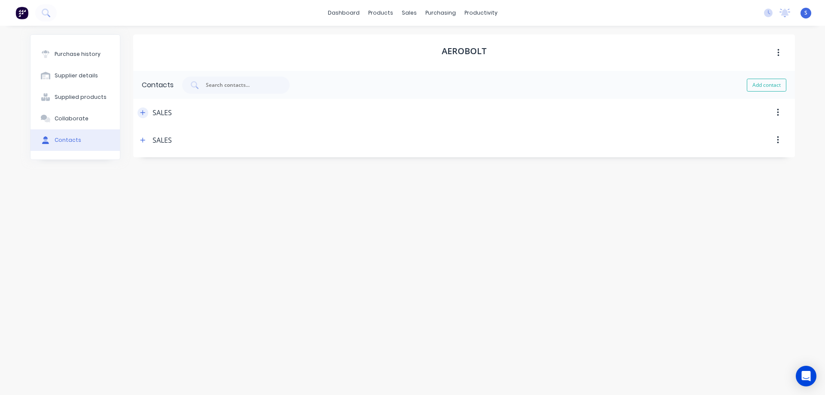
click at [145, 111] on icon "button" at bounding box center [142, 113] width 5 height 6
click at [143, 278] on icon "button" at bounding box center [143, 276] width 5 height 5
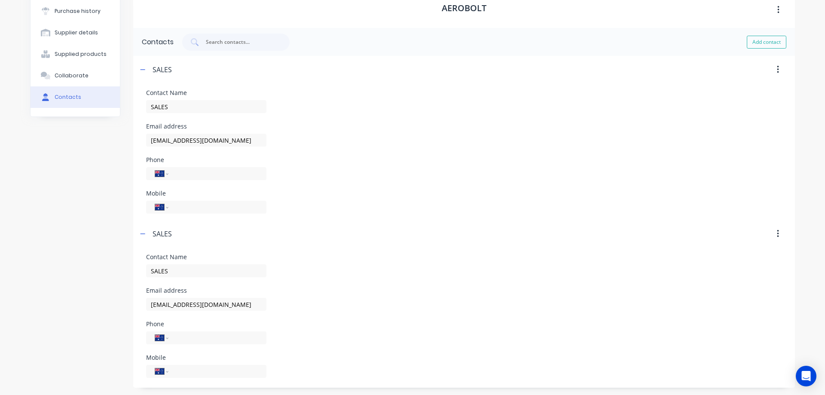
scroll to position [44, 0]
click at [63, 193] on div "Purchase history Supplier details Supplied products Collaborate Contacts" at bounding box center [75, 188] width 90 height 396
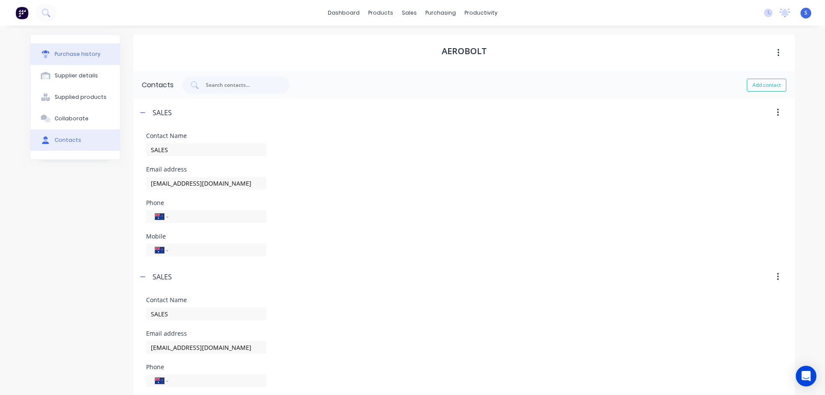
click at [77, 51] on div "Purchase history" at bounding box center [78, 54] width 46 height 8
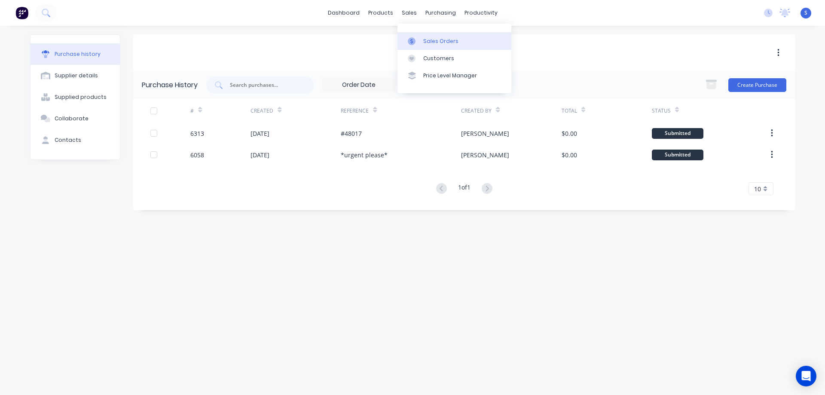
click at [426, 35] on link "Sales Orders" at bounding box center [455, 40] width 114 height 17
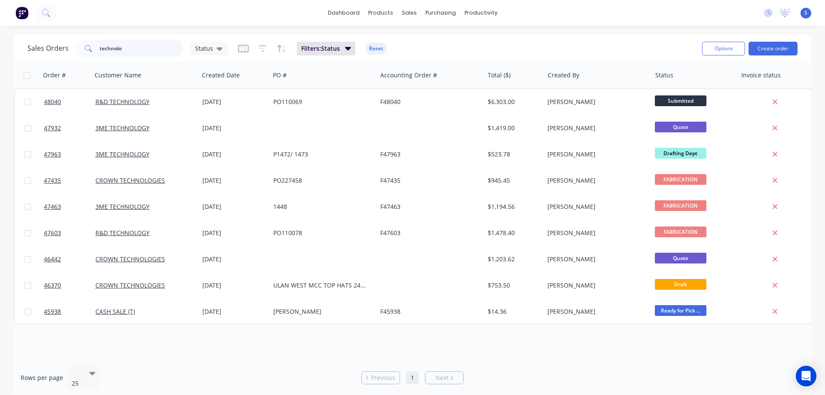
click at [145, 49] on input "technolo" at bounding box center [142, 48] width 84 height 17
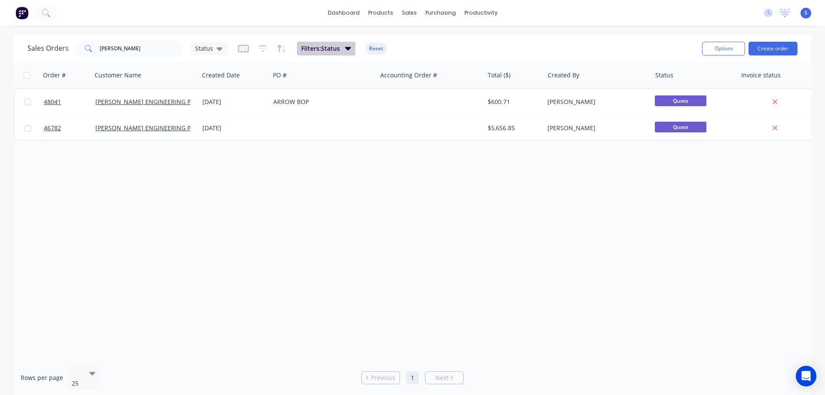
click at [345, 47] on icon "button" at bounding box center [348, 47] width 6 height 9
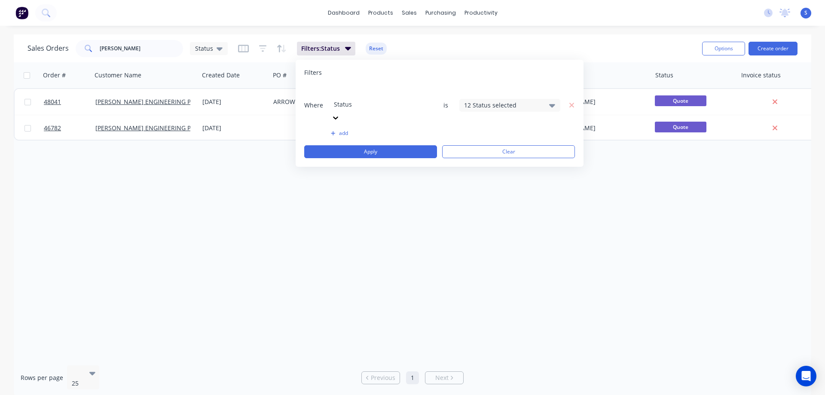
click at [496, 101] on div "12 Status selected" at bounding box center [503, 105] width 78 height 9
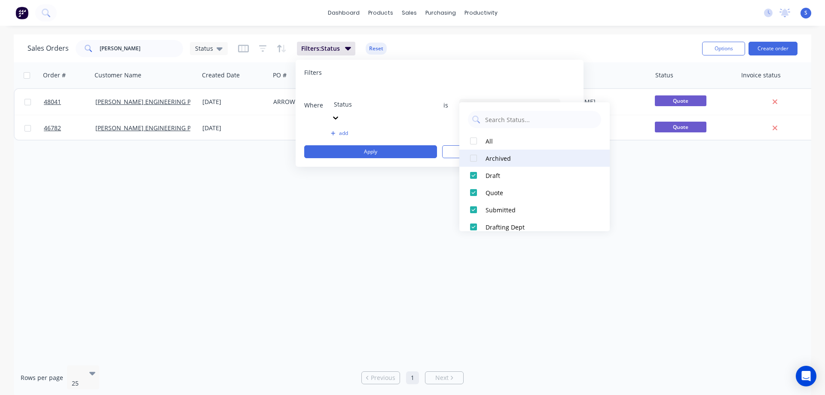
click at [472, 159] on div at bounding box center [473, 158] width 17 height 17
click at [492, 36] on div "Sales Orders DOWNER Status Filters: Status Reset Options Create order" at bounding box center [413, 48] width 798 height 28
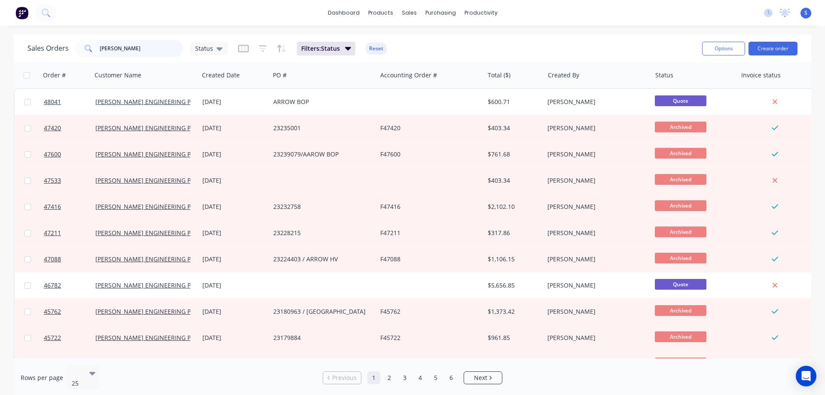
click at [135, 45] on input "DOWNER" at bounding box center [142, 48] width 84 height 17
paste input "23232757"
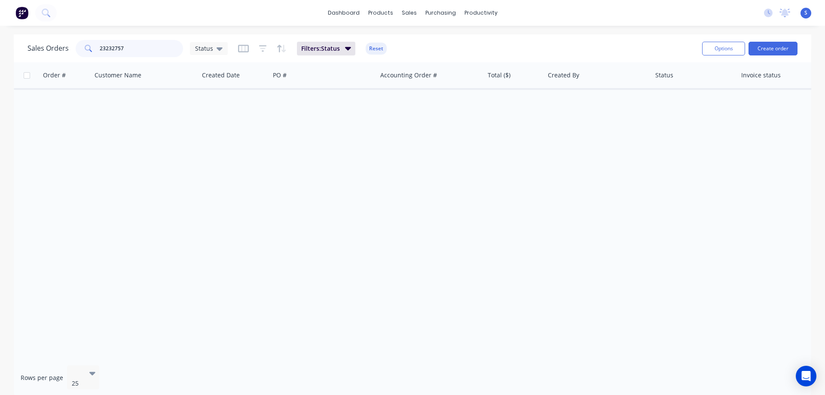
type input "23232757"
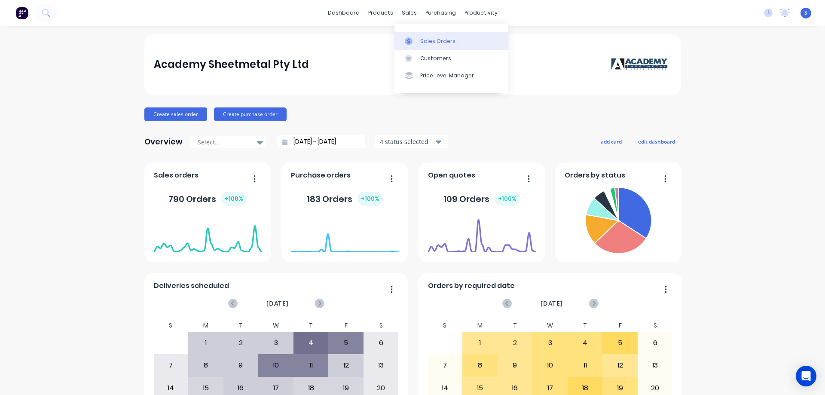
click at [440, 38] on div "Sales Orders" at bounding box center [437, 41] width 35 height 8
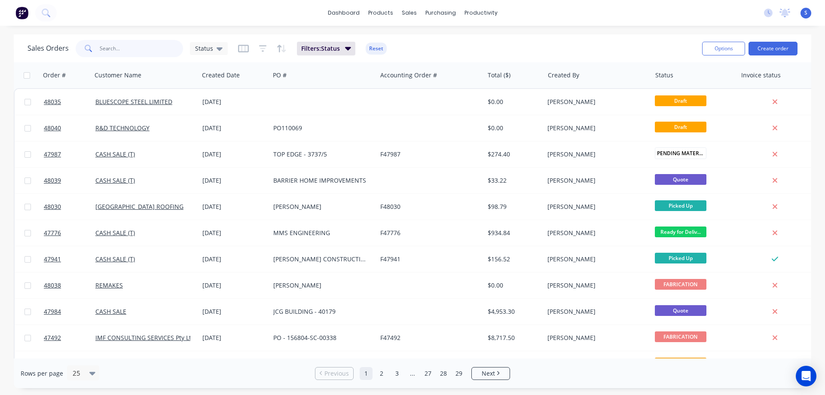
click at [135, 53] on input "text" at bounding box center [142, 48] width 84 height 17
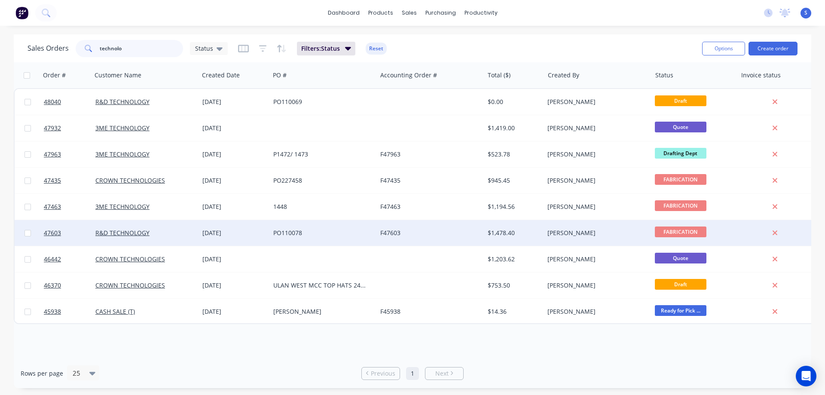
type input "technolo"
click at [175, 230] on div "R&D TECHNOLOGY" at bounding box center [142, 233] width 95 height 9
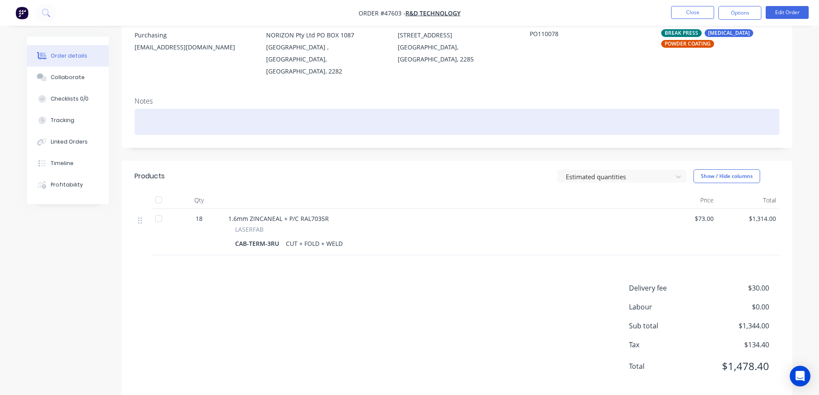
scroll to position [92, 0]
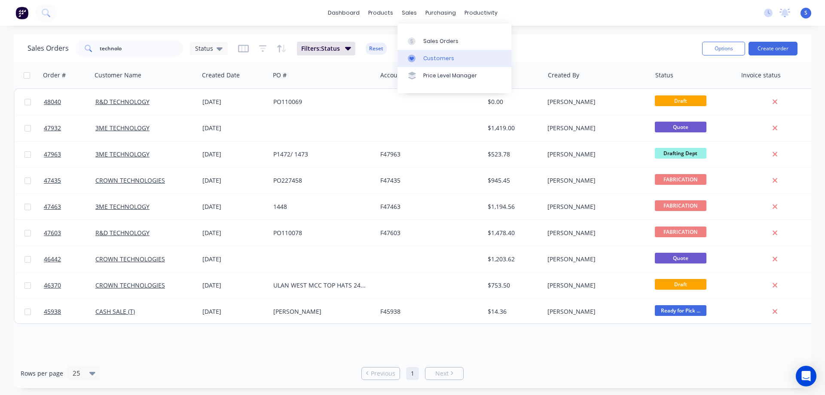
click at [434, 58] on div "Customers" at bounding box center [438, 59] width 31 height 8
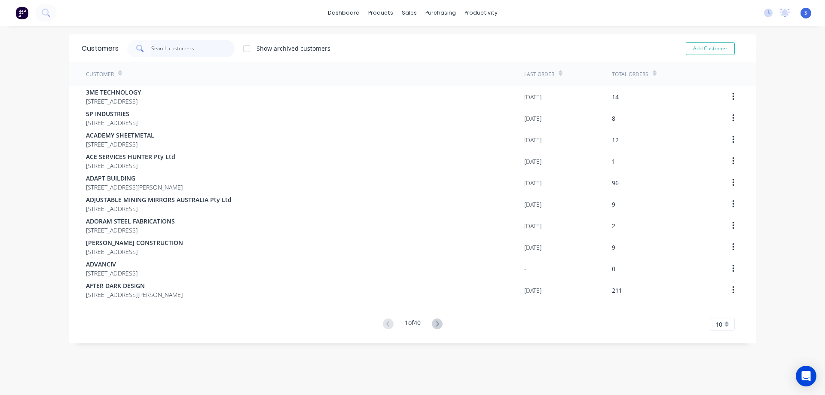
click at [166, 52] on input "text" at bounding box center [193, 48] width 84 height 17
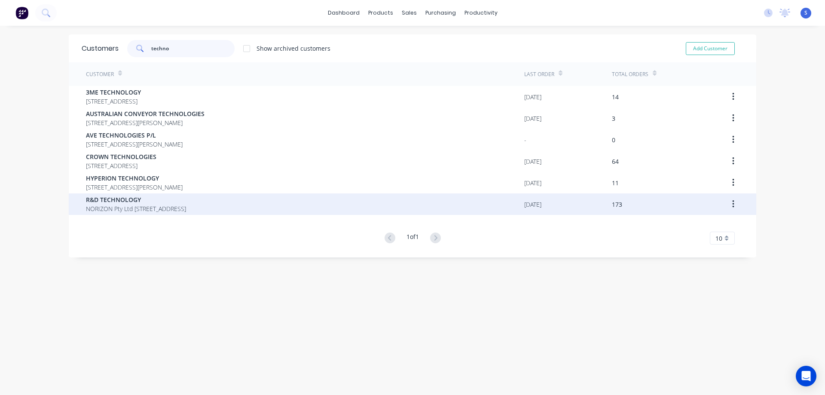
type input "techno"
click at [165, 202] on span "R&D TECHNOLOGY" at bounding box center [136, 199] width 100 height 9
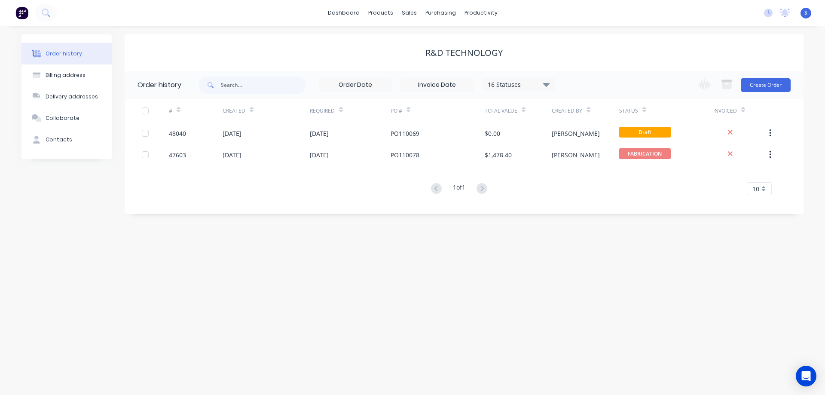
click at [550, 86] on icon at bounding box center [546, 84] width 6 height 10
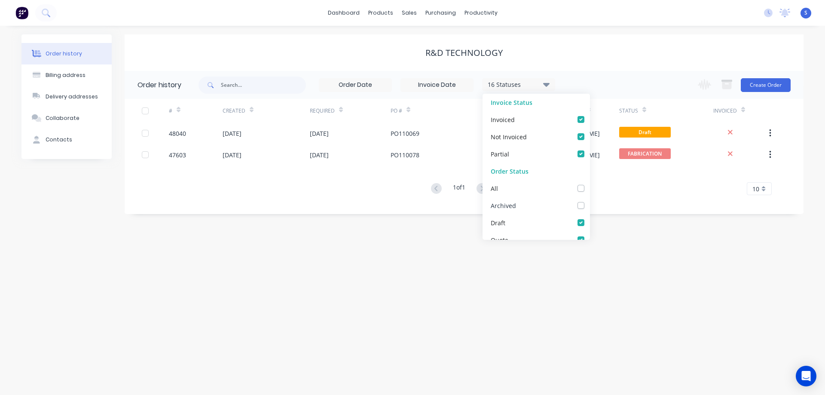
click at [571, 207] on div "Archived" at bounding box center [536, 205] width 107 height 17
click at [590, 201] on label at bounding box center [590, 201] width 0 height 0
click at [590, 202] on input "checkbox" at bounding box center [593, 205] width 7 height 8
checkbox input "true"
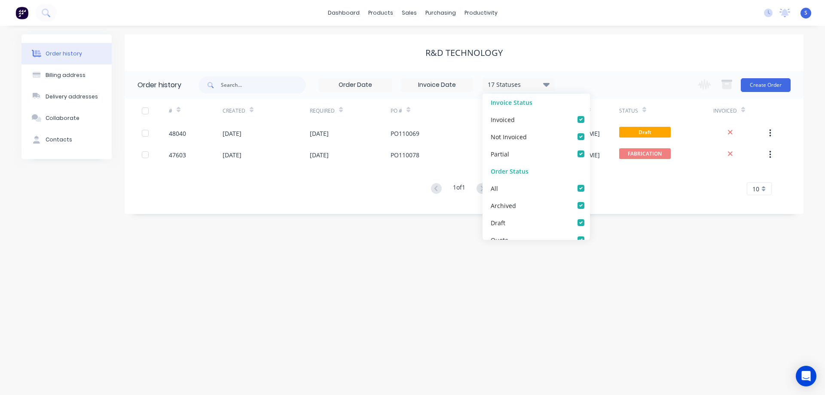
click at [318, 238] on div "Order history Billing address Delivery addresses Collaborate Contacts R&D TECHN…" at bounding box center [412, 210] width 825 height 369
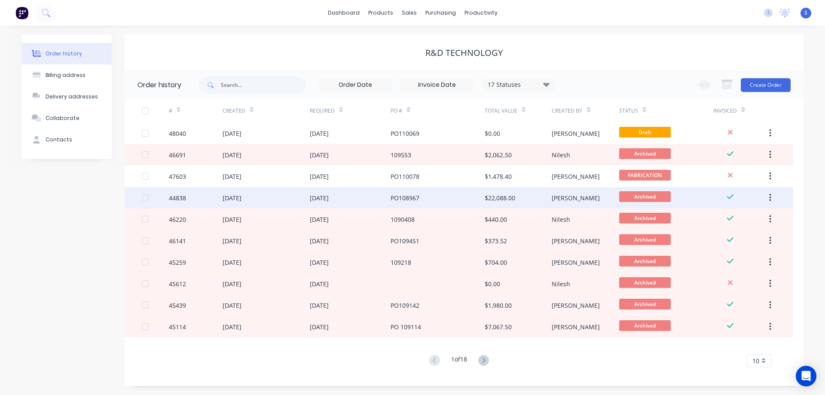
click at [358, 198] on div "[DATE]" at bounding box center [350, 197] width 81 height 21
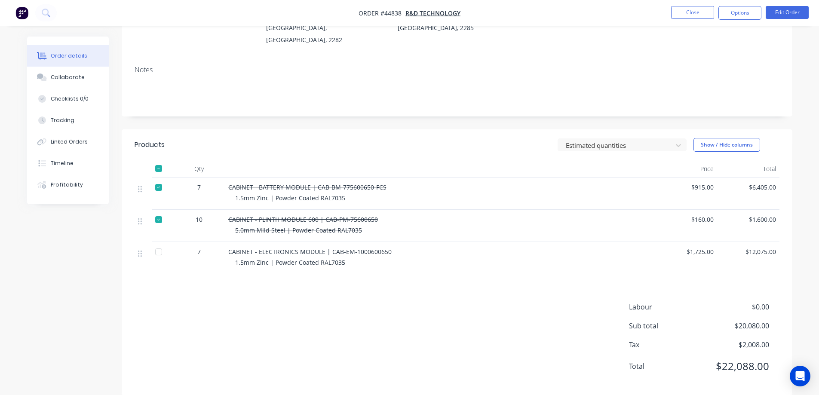
scroll to position [123, 0]
drag, startPoint x: 391, startPoint y: 239, endPoint x: 223, endPoint y: 235, distance: 168.1
click at [223, 241] on div "7 CABINET - ELECTRONICS MODULE | CAB-EM-1000600650 1.5mm Zinc | Powder Coated R…" at bounding box center [457, 257] width 645 height 32
copy div "CABINET - ELECTRONICS MODULE | CAB-EM-1000600650"
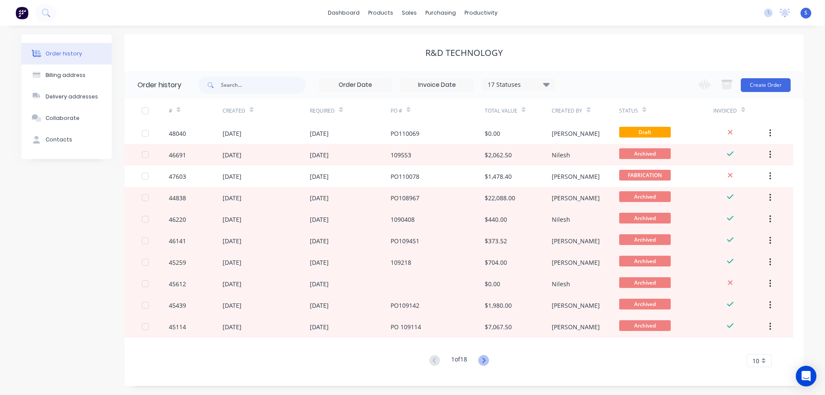
click at [483, 359] on icon at bounding box center [483, 360] width 11 height 11
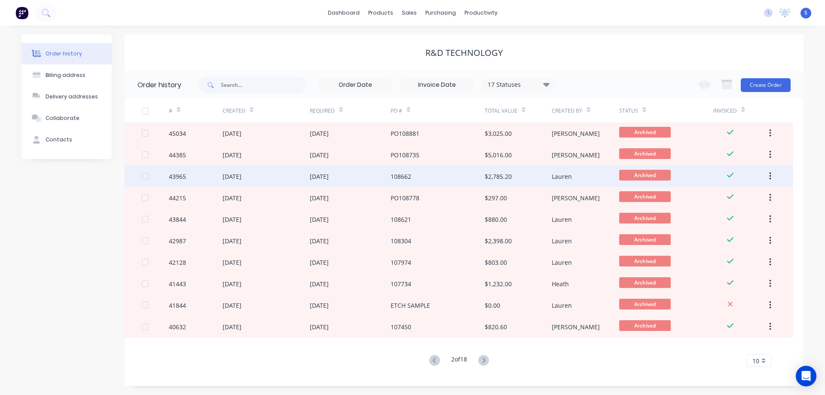
click at [378, 180] on div "[DATE]" at bounding box center [350, 175] width 81 height 21
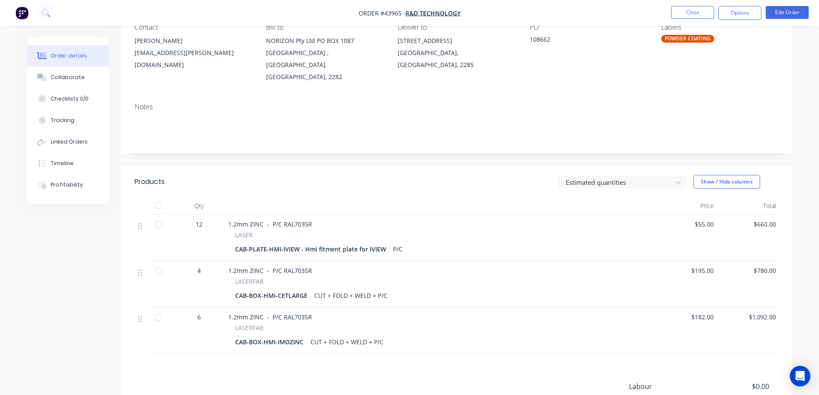
scroll to position [86, 0]
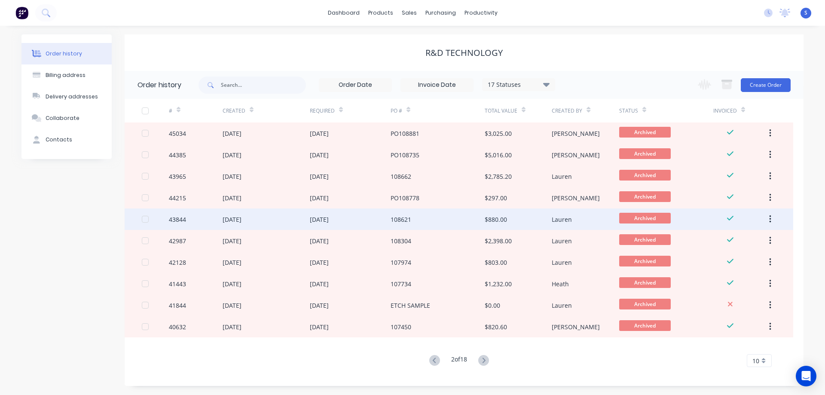
click at [457, 224] on div "108621" at bounding box center [438, 218] width 94 height 21
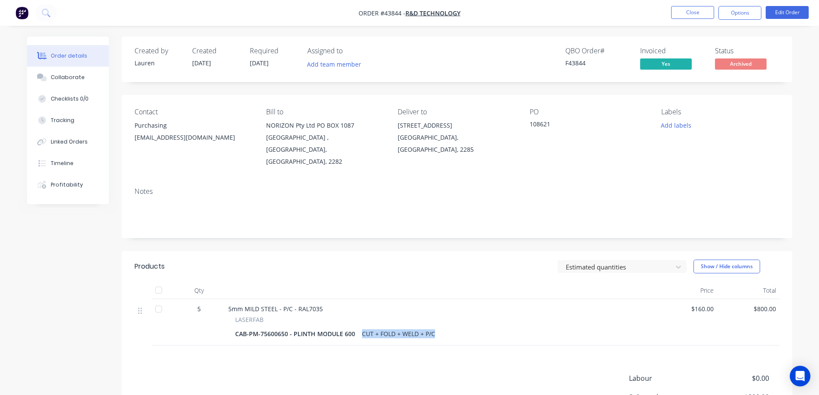
drag, startPoint x: 431, startPoint y: 323, endPoint x: 360, endPoint y: 328, distance: 71.9
click at [360, 328] on div "5mm MILD STEEL - P/C - RAL7035 LASERFAB CAB-PM-75600650 - PLINTH MODULE 600 CUT…" at bounding box center [440, 322] width 430 height 46
copy div "CUT + FOLD + WELD + P/C"
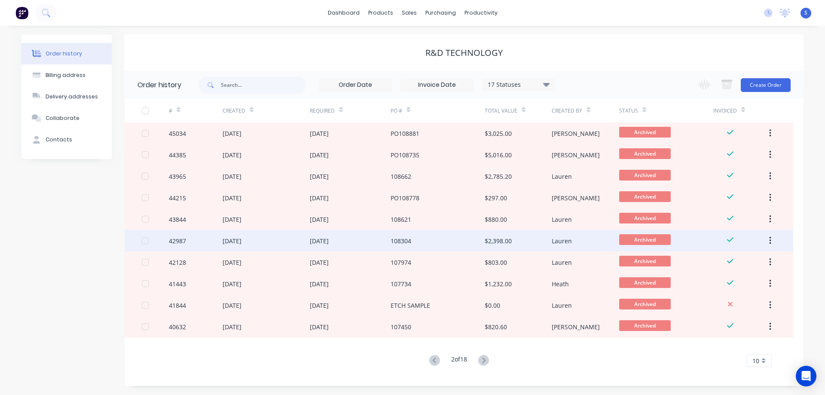
click at [317, 239] on div "[DATE]" at bounding box center [319, 240] width 19 height 9
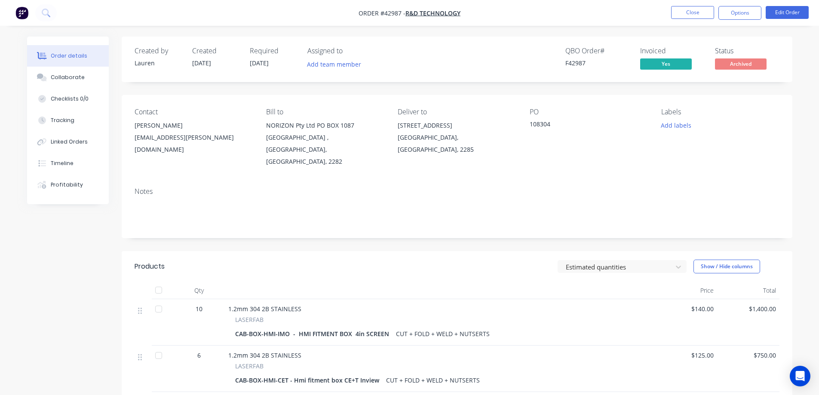
scroll to position [43, 0]
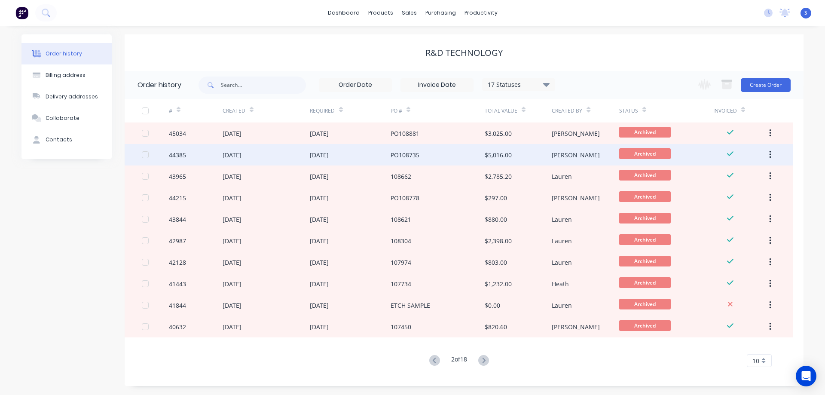
click at [392, 158] on div "PO108735" at bounding box center [405, 154] width 29 height 9
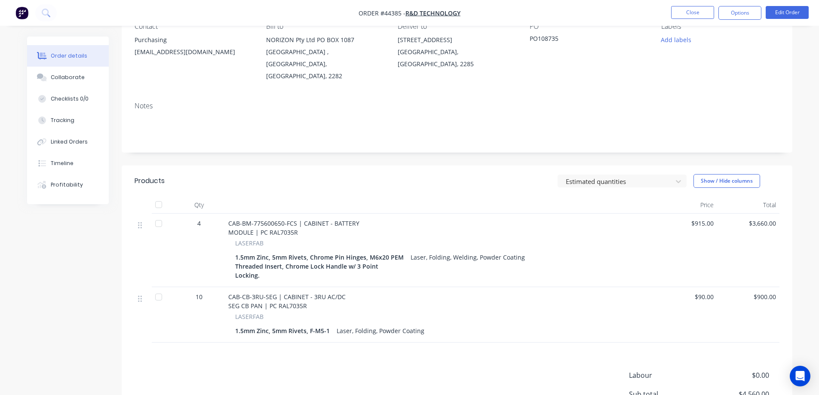
scroll to position [86, 0]
drag, startPoint x: 400, startPoint y: 255, endPoint x: 236, endPoint y: 248, distance: 163.5
click at [236, 251] on div "1.5mm Zinc, 5mm Rivets, Chrome Pin Hinges, M6x20 PEM Threaded Insert, Chrome Lo…" at bounding box center [321, 266] width 172 height 31
copy div "1.5mm Zinc, 5mm Rivets, Chrome Pin Hinges, M6x20 PEM Threaded Insert, Chrome Lo…"
drag, startPoint x: 298, startPoint y: 222, endPoint x: 269, endPoint y: 219, distance: 29.4
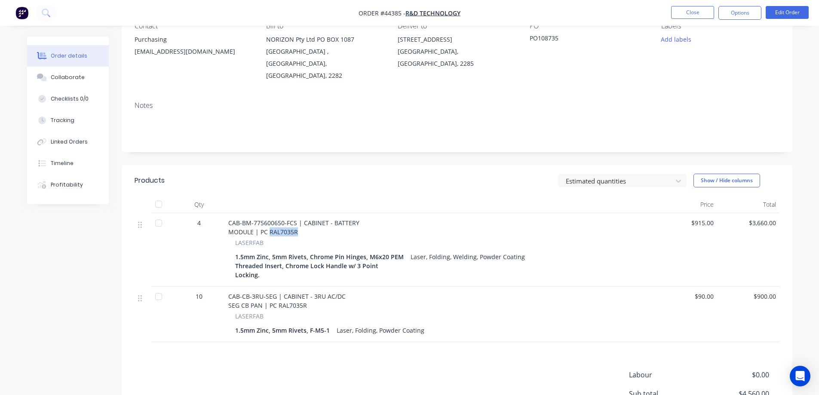
click at [269, 219] on div "CAB-BM-775600650-FCS | CABINET - BATTERY MODULE | PC RAL7035R" at bounding box center [439, 227] width 423 height 18
copy span "RAL7035R"
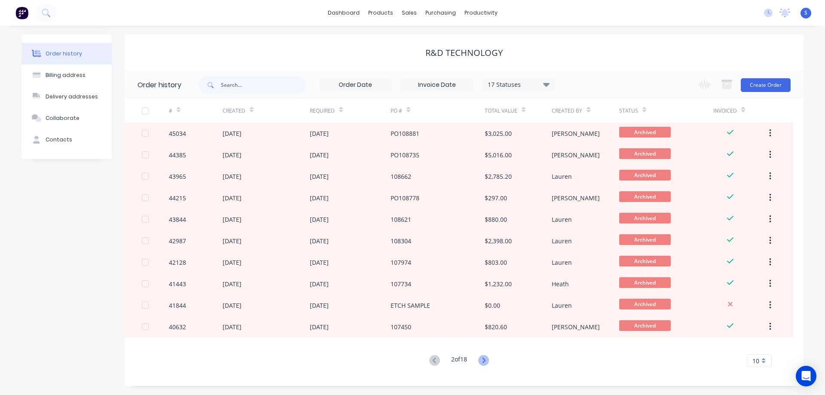
click at [484, 361] on icon at bounding box center [483, 360] width 11 height 11
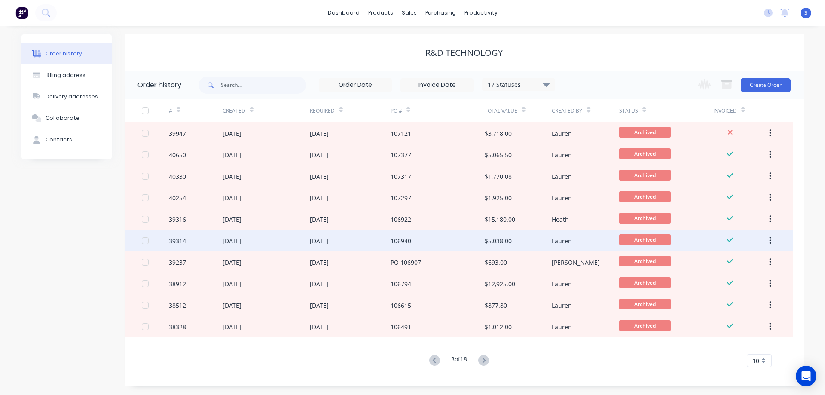
click at [425, 236] on div "106940" at bounding box center [438, 240] width 94 height 21
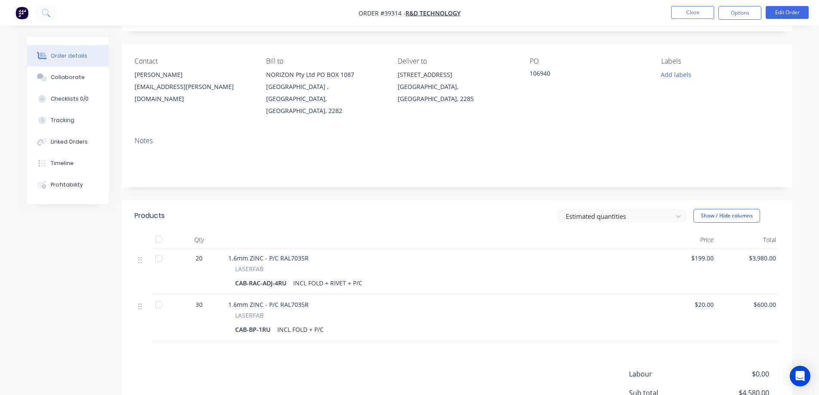
scroll to position [86, 0]
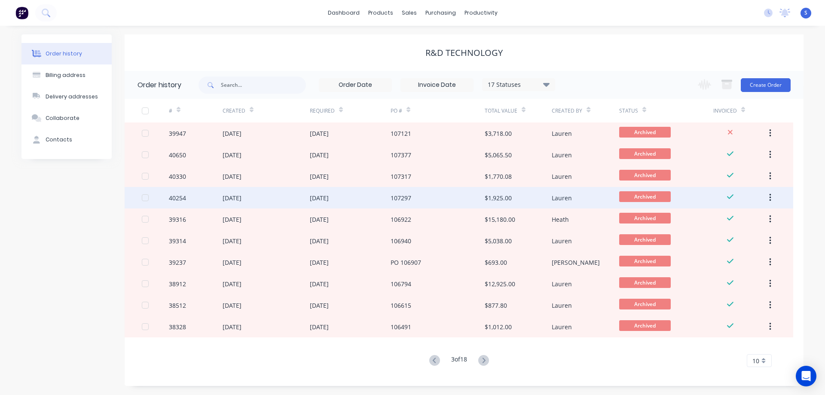
click at [404, 192] on div "107297" at bounding box center [438, 197] width 94 height 21
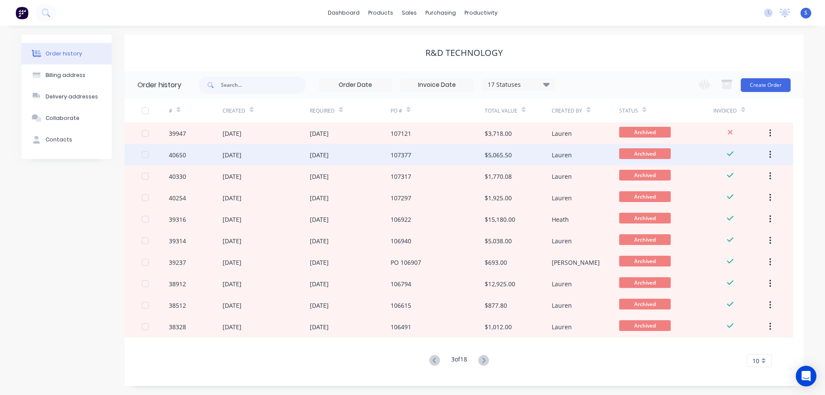
click at [445, 152] on div "107377" at bounding box center [438, 154] width 94 height 21
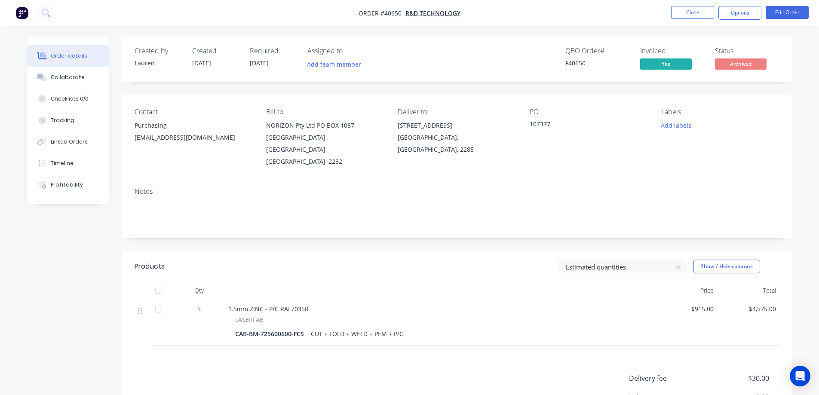
click at [79, 301] on div "Created by [PERSON_NAME] Created [DATE] Required [DATE] Assigned to Add team me…" at bounding box center [409, 268] width 765 height 462
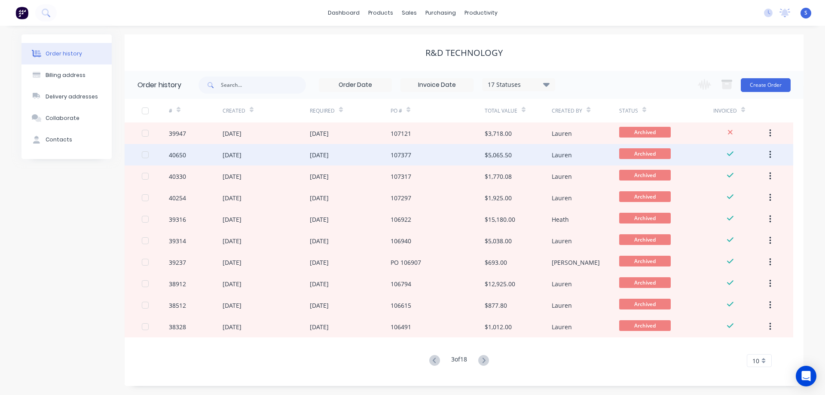
click at [321, 164] on div "[DATE]" at bounding box center [350, 154] width 81 height 21
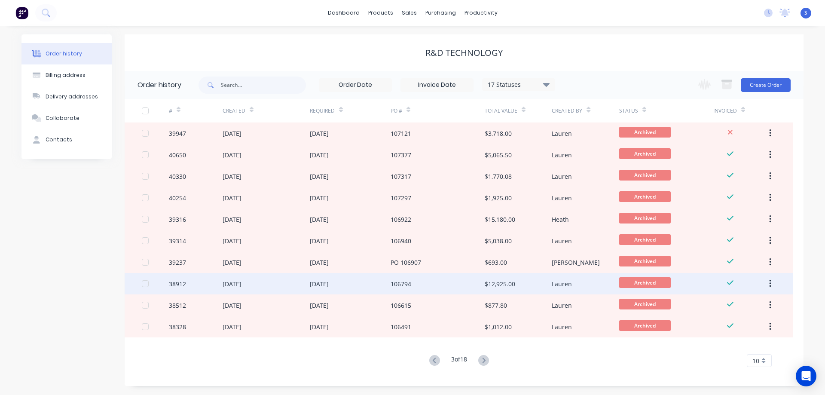
click at [392, 275] on div "106794" at bounding box center [438, 283] width 94 height 21
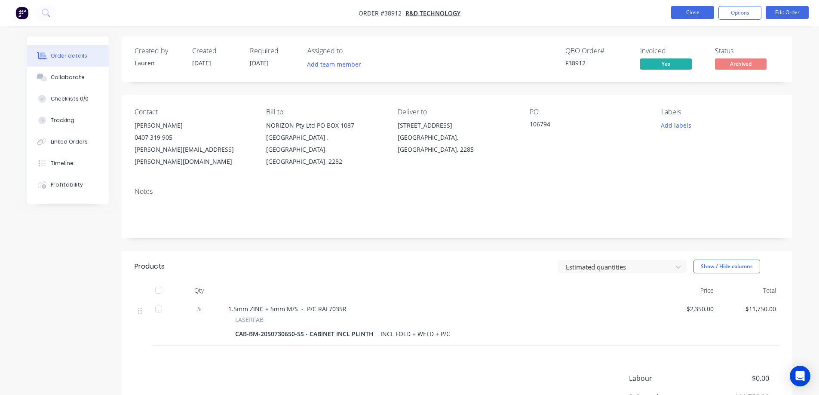
click at [684, 12] on button "Close" at bounding box center [692, 12] width 43 height 13
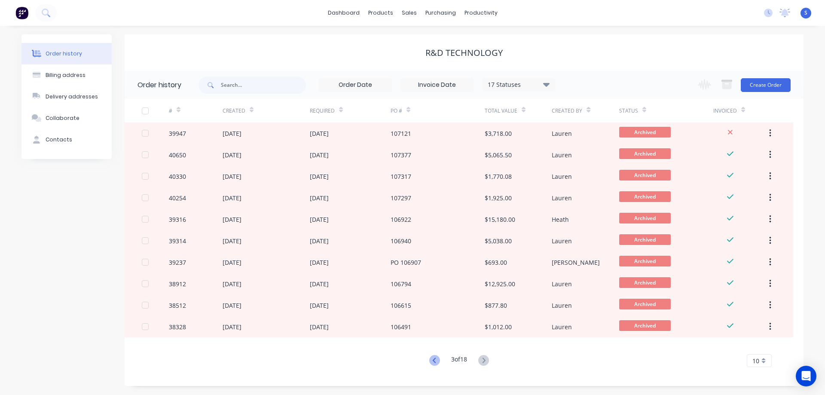
click at [433, 359] on icon at bounding box center [434, 360] width 11 height 11
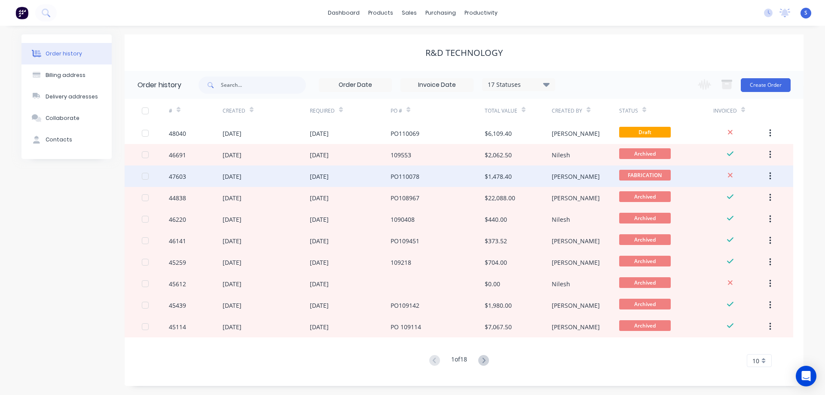
click at [413, 171] on div "PO110078" at bounding box center [438, 175] width 94 height 21
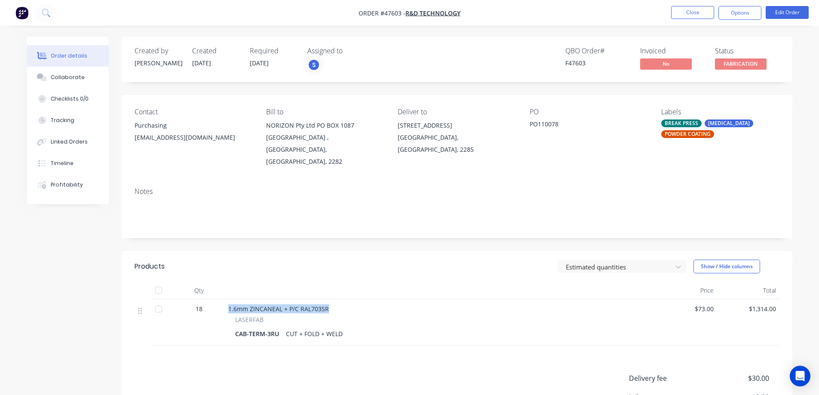
drag, startPoint x: 330, startPoint y: 297, endPoint x: 219, endPoint y: 295, distance: 110.9
click at [219, 299] on div "18 1.6mm ZINCANEAL + P/C RAL7035R LASERFAB CAB-TERM-3RU CUT + FOLD + WELD $73.0…" at bounding box center [457, 322] width 645 height 46
copy div "1.6mm ZINCANEAL + P/C RAL7035R"
drag, startPoint x: 279, startPoint y: 321, endPoint x: 224, endPoint y: 321, distance: 54.6
click at [225, 321] on div "1.6mm ZINCANEAL + P/C RAL7035R LASERFAB CAB-TERM-3RU CUT + FOLD + WELD" at bounding box center [440, 322] width 430 height 46
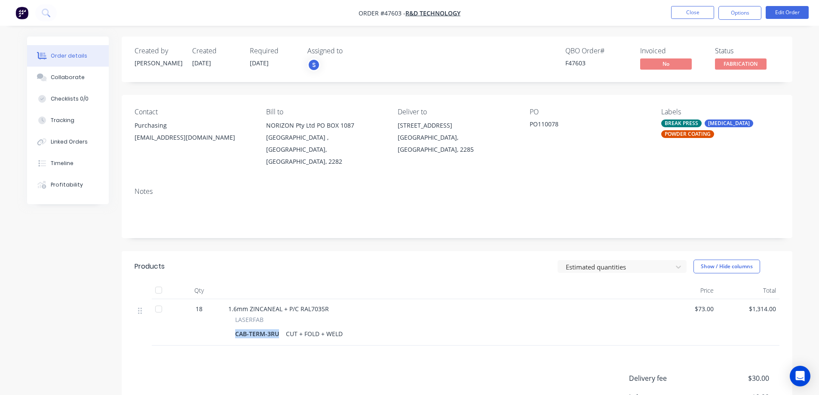
copy div "CAB-TERM-3RU"
click at [289, 327] on div "CUT + FOLD + WELD" at bounding box center [314, 333] width 64 height 12
drag, startPoint x: 287, startPoint y: 321, endPoint x: 343, endPoint y: 327, distance: 56.2
click at [343, 327] on div "CUT + FOLD + WELD" at bounding box center [314, 333] width 64 height 12
click at [342, 327] on div "CUT + FOLD + WELD" at bounding box center [314, 333] width 64 height 12
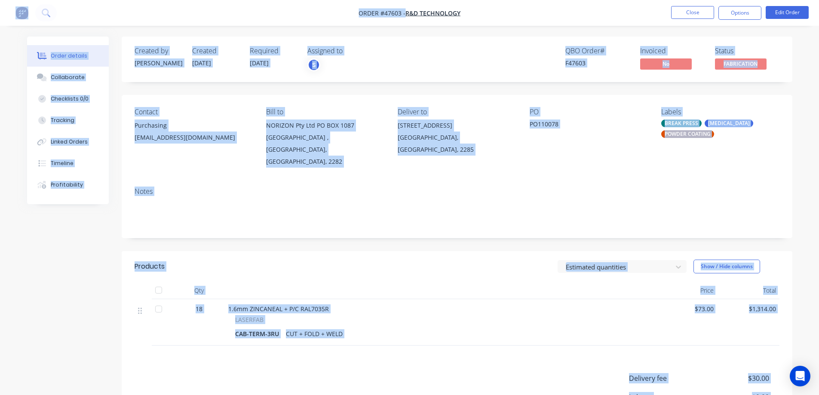
click at [324, 327] on div "CUT + FOLD + WELD" at bounding box center [314, 333] width 64 height 12
click at [323, 327] on div "CUT + FOLD + WELD" at bounding box center [314, 333] width 64 height 12
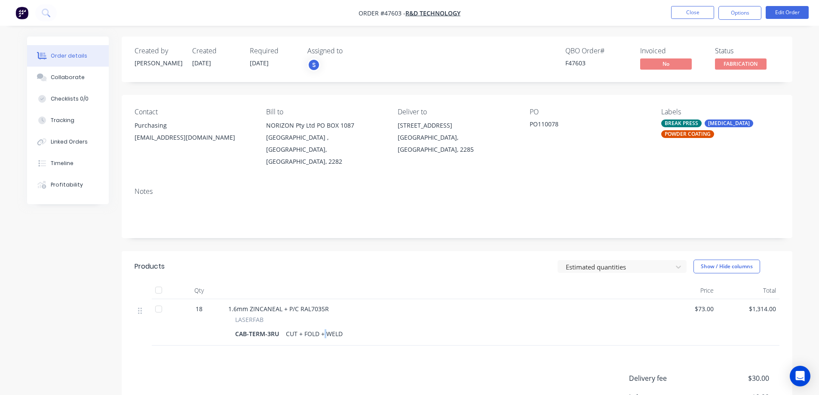
click at [323, 327] on div "CUT + FOLD + WELD" at bounding box center [314, 333] width 64 height 12
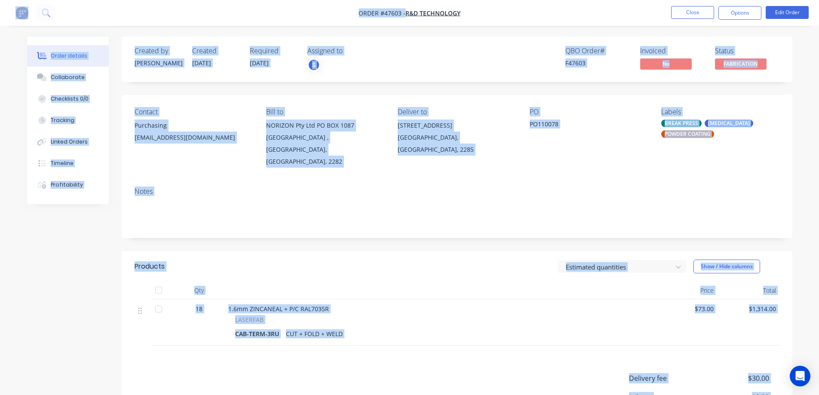
click at [320, 327] on div "CUT + FOLD + WELD" at bounding box center [314, 333] width 64 height 12
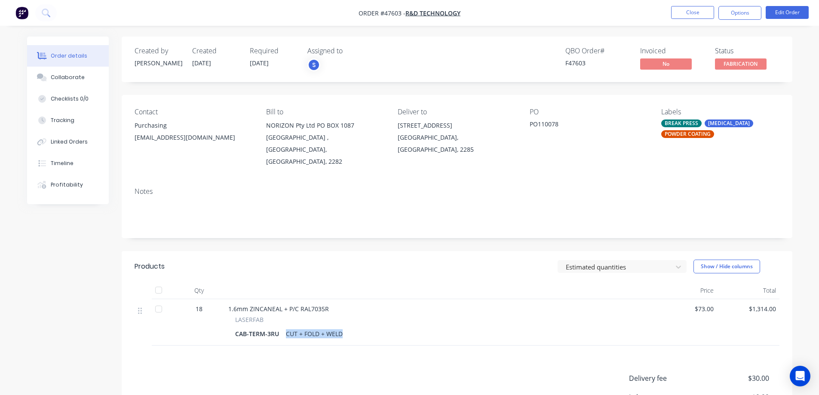
drag, startPoint x: 286, startPoint y: 320, endPoint x: 352, endPoint y: 327, distance: 66.5
click at [352, 327] on div "CAB-TERM-3RU CUT + FOLD + WELD" at bounding box center [439, 333] width 409 height 12
copy div "CUT + FOLD + WELD"
